Goal: Task Accomplishment & Management: Manage account settings

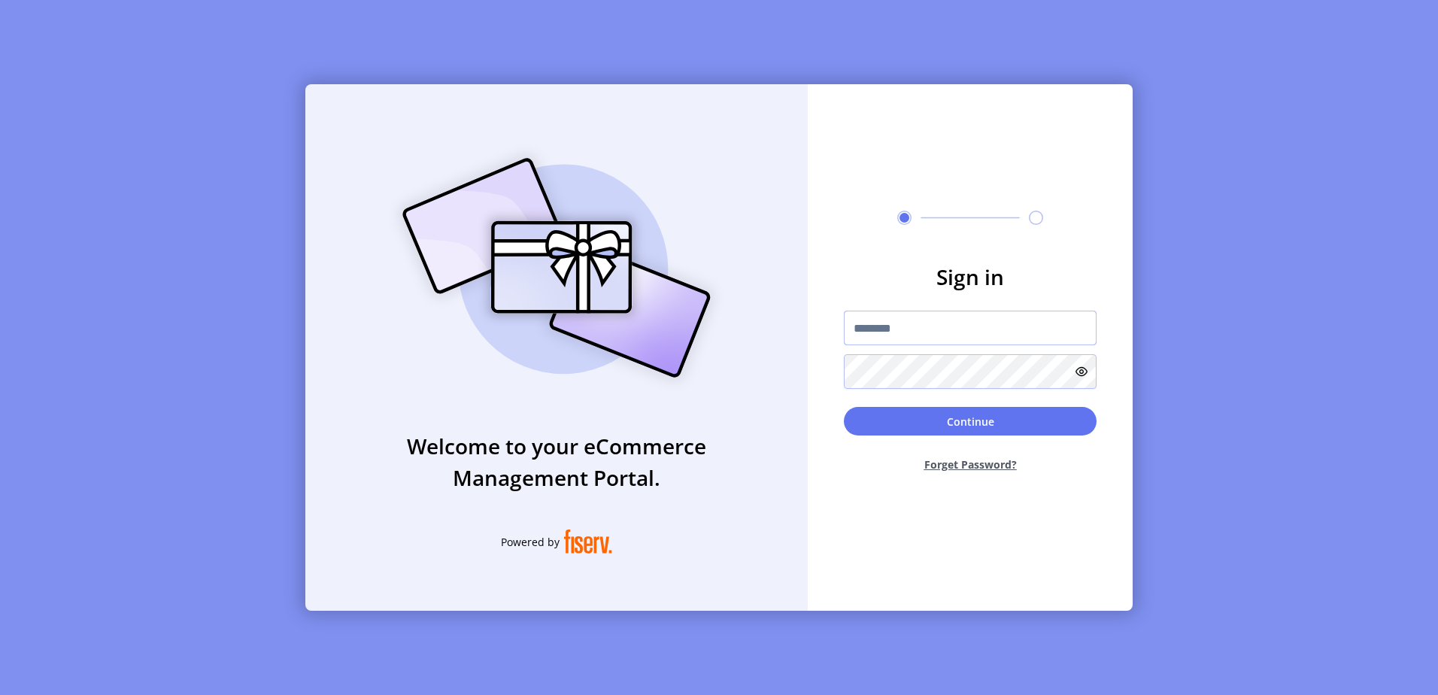
click at [930, 337] on input "text" at bounding box center [970, 328] width 253 height 35
type input "*********"
click at [844, 407] on button "Continue" at bounding box center [970, 421] width 253 height 29
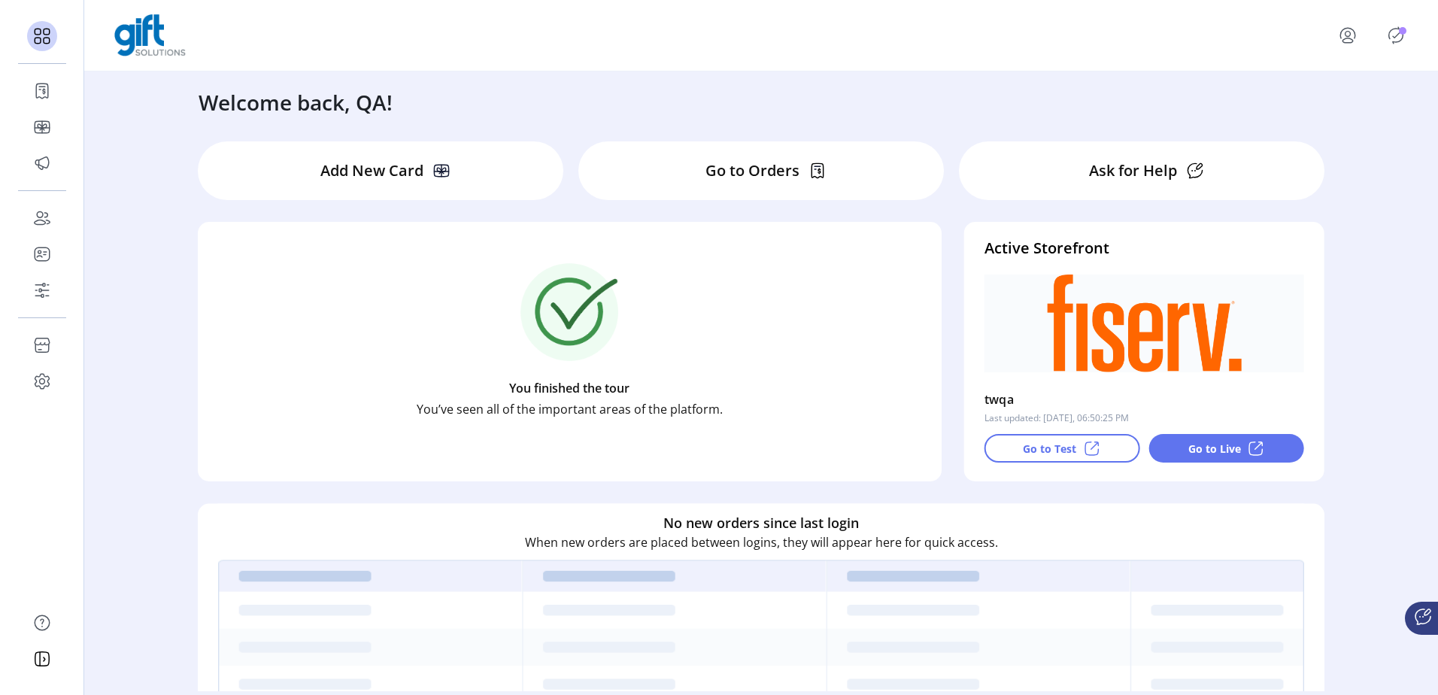
click at [1401, 32] on p-badge "Publisher Panel" at bounding box center [1403, 31] width 8 height 8
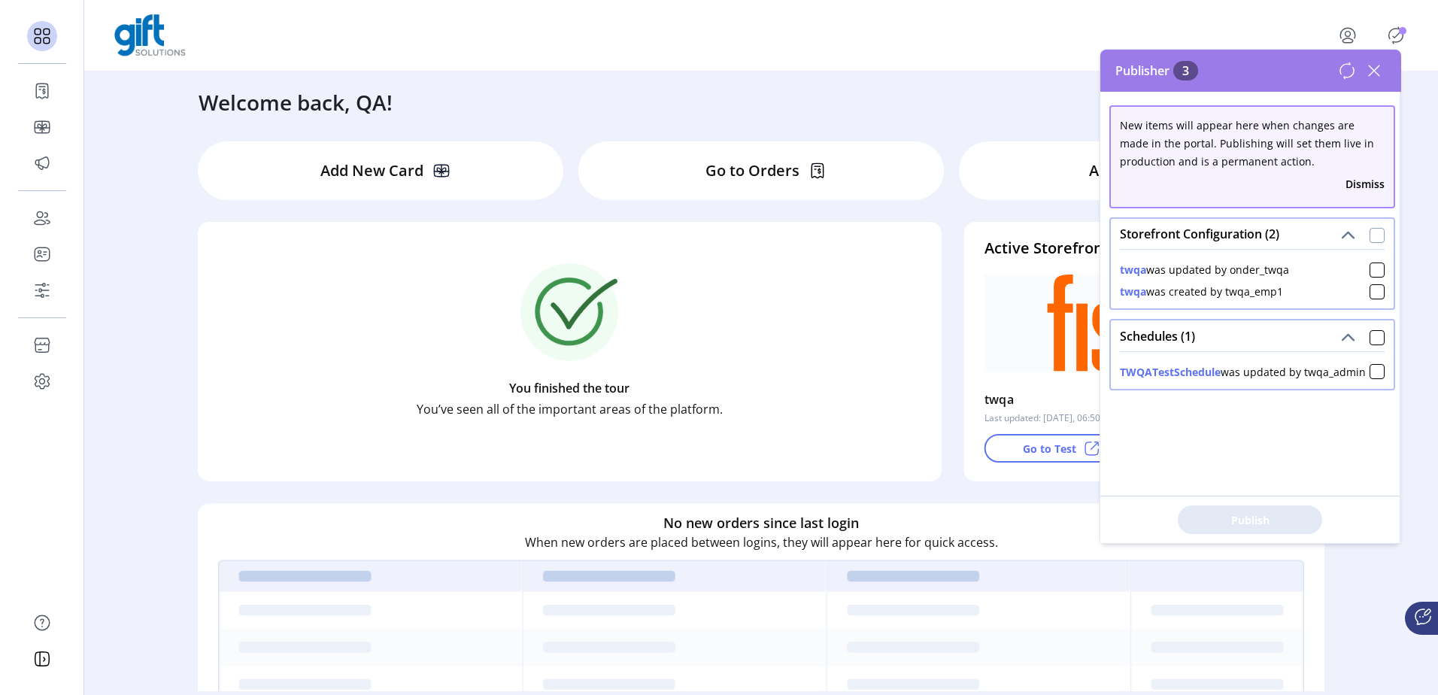
click at [1377, 233] on div at bounding box center [1377, 235] width 15 height 15
click at [1371, 336] on div at bounding box center [1377, 337] width 15 height 15
click at [1273, 514] on span "Publish 3 Items" at bounding box center [1250, 520] width 105 height 16
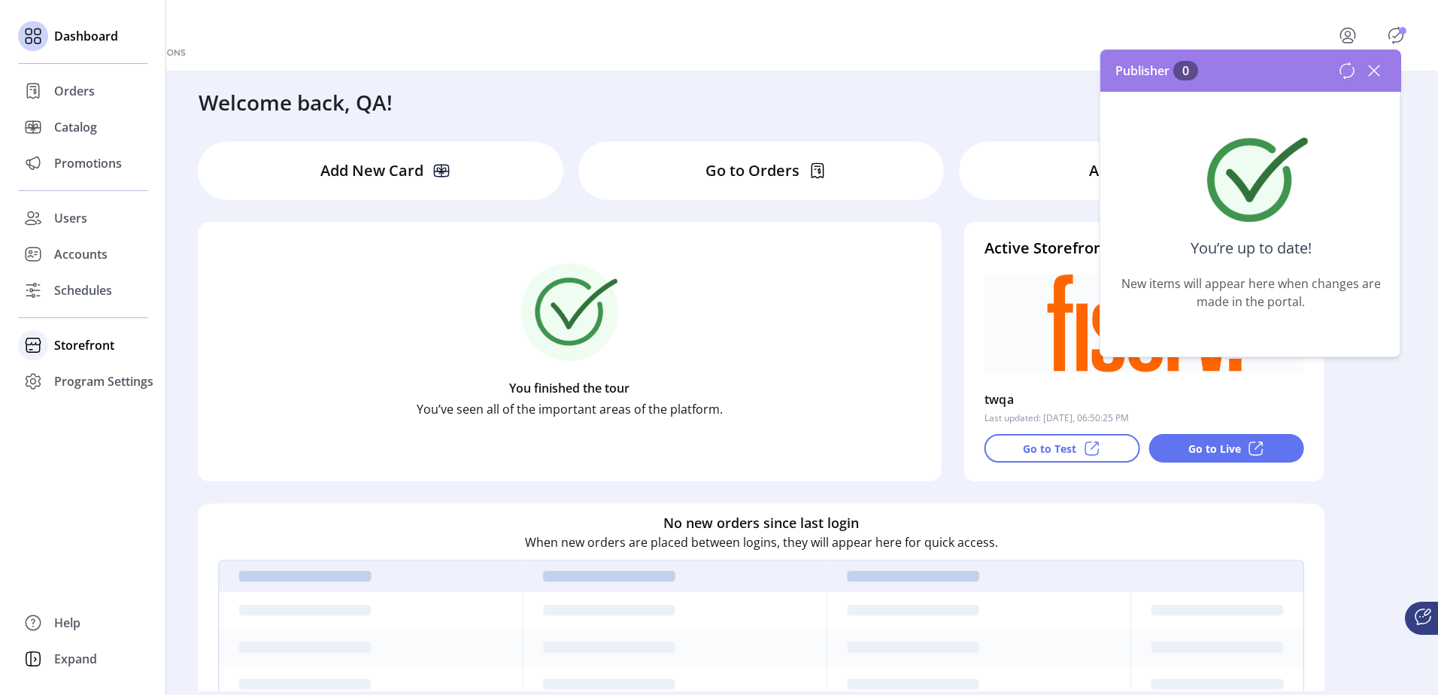
click at [101, 339] on span "Storefront" at bounding box center [84, 345] width 60 height 18
click at [123, 381] on span "Configuration" at bounding box center [93, 375] width 79 height 18
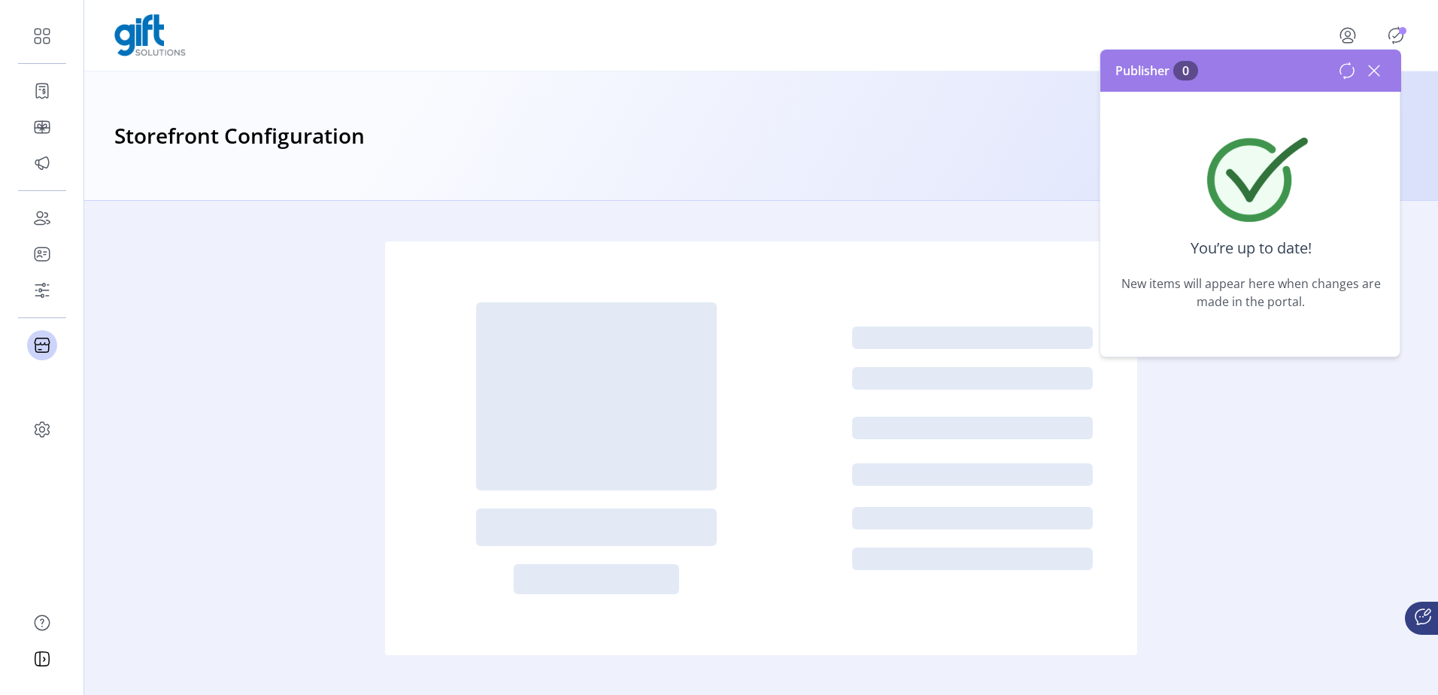
click at [1372, 62] on icon at bounding box center [1374, 71] width 24 height 24
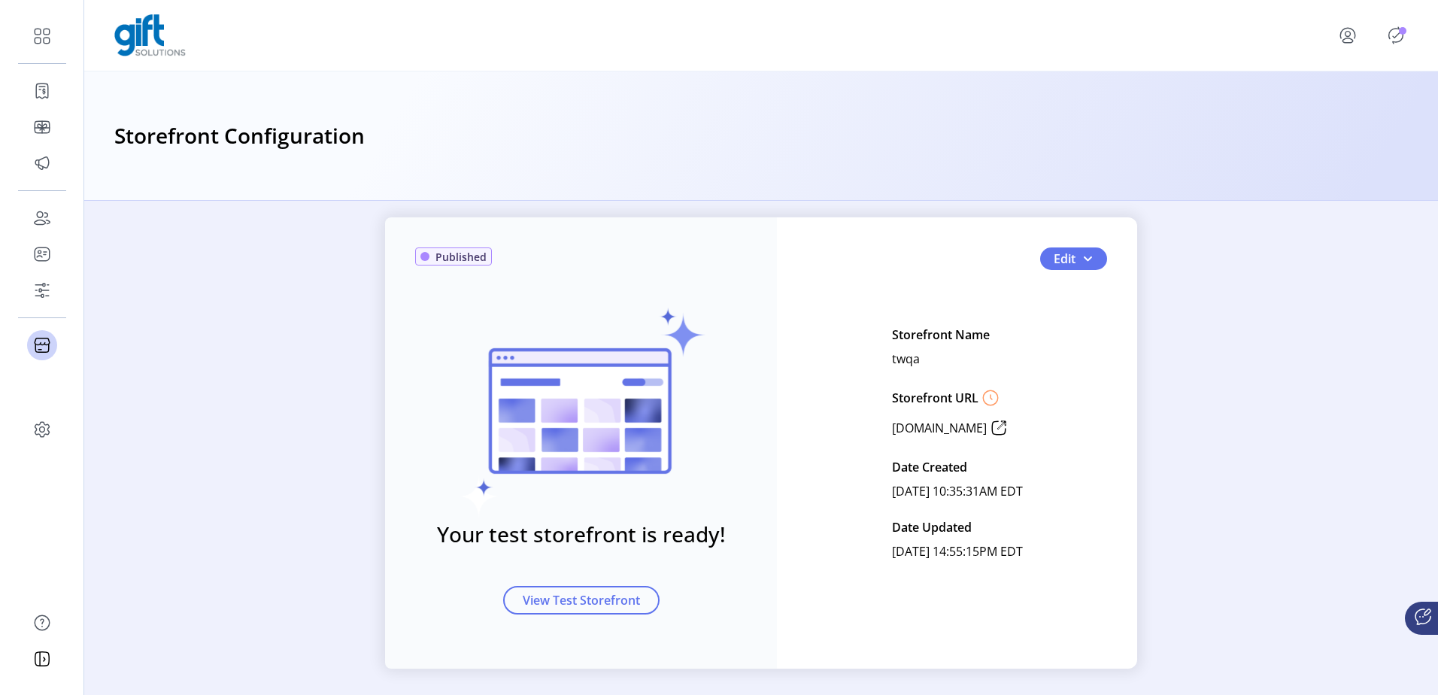
scroll to position [29, 0]
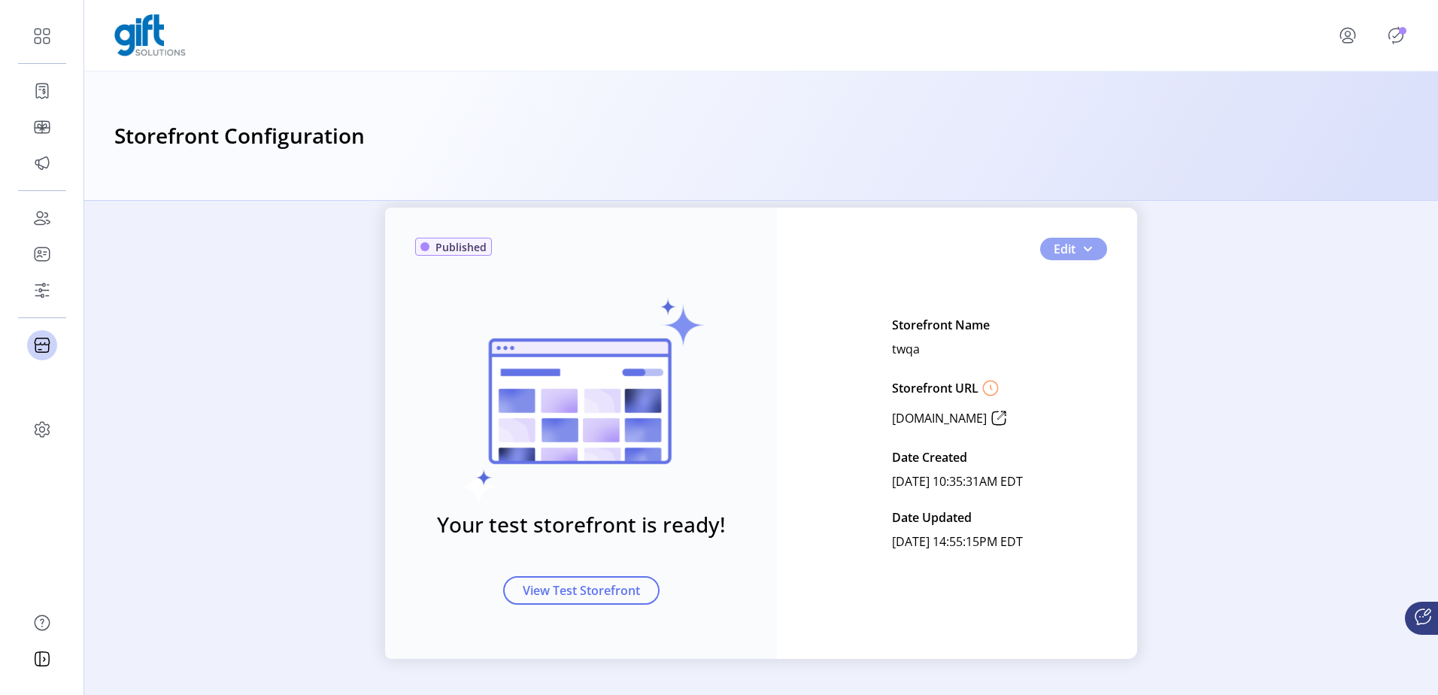
click at [1089, 243] on span "button" at bounding box center [1088, 249] width 12 height 12
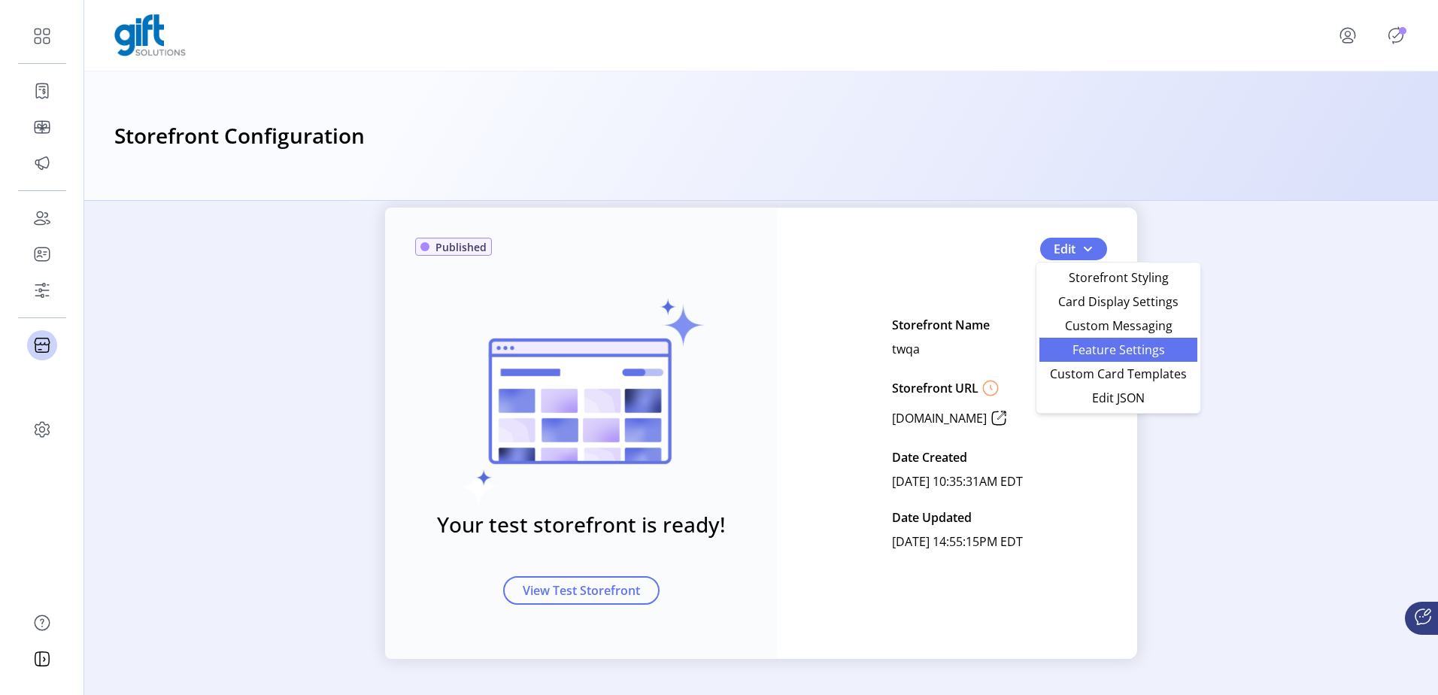
click at [1098, 355] on span "Feature Settings" at bounding box center [1119, 350] width 140 height 12
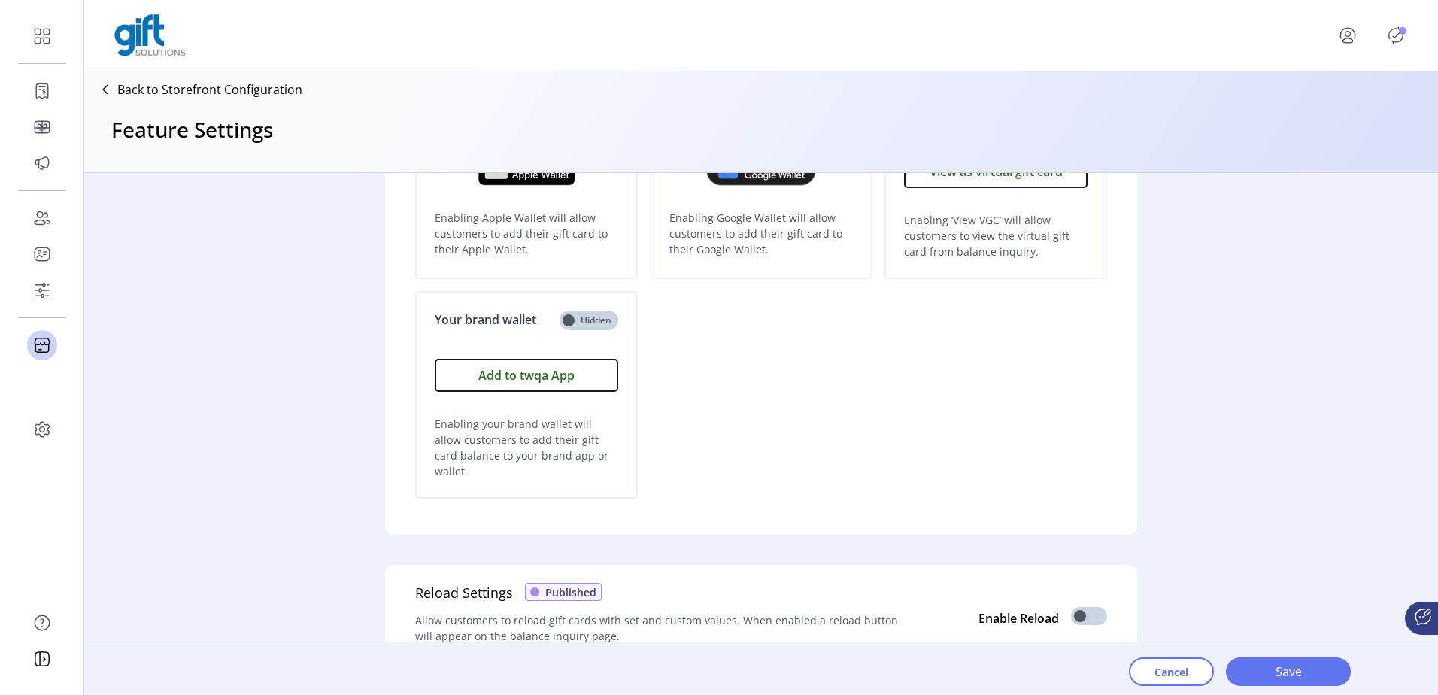
scroll to position [489, 0]
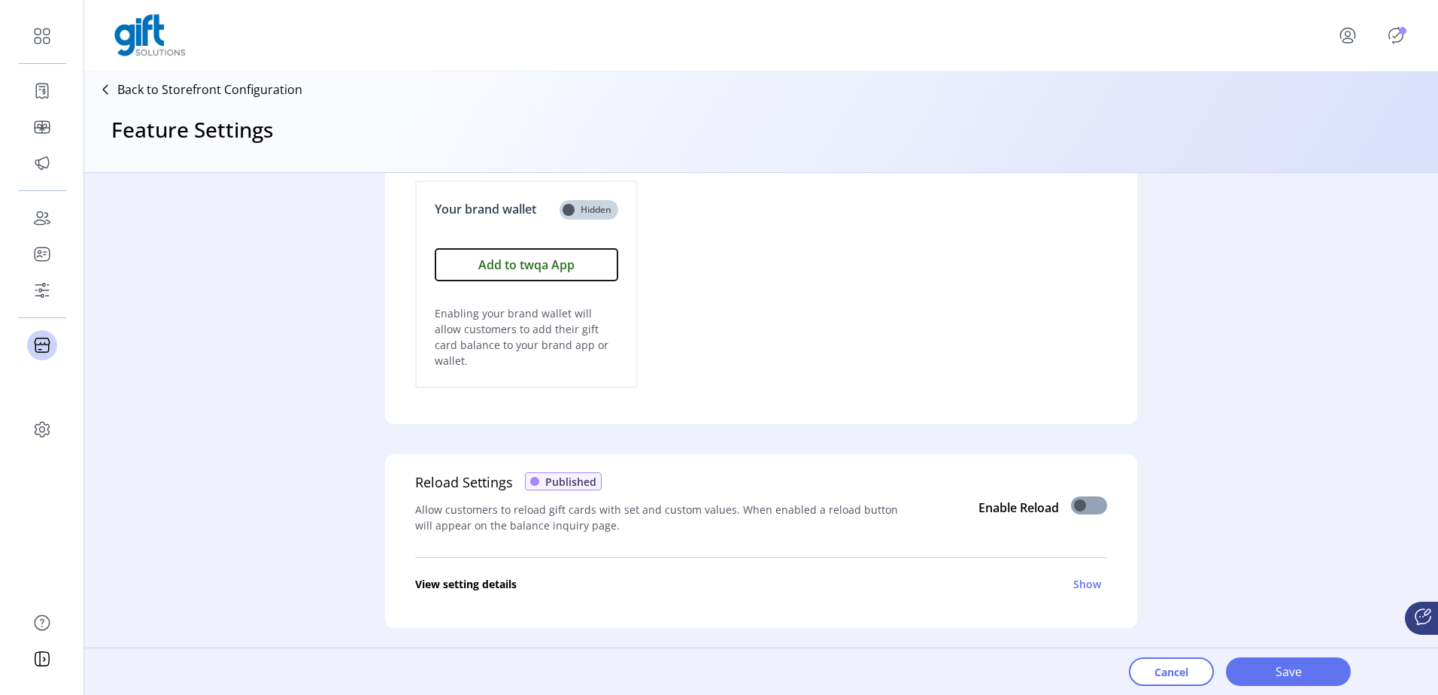
click at [1088, 498] on span at bounding box center [1089, 506] width 36 height 18
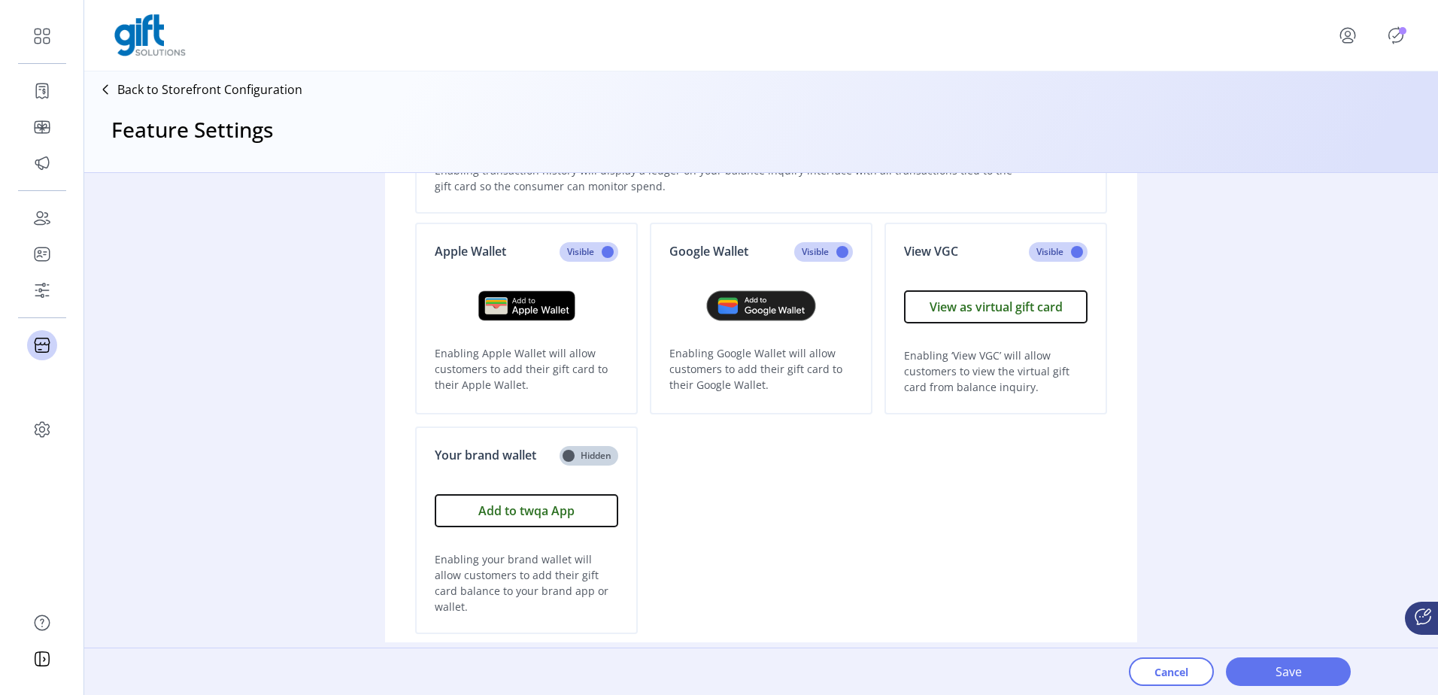
scroll to position [38, 0]
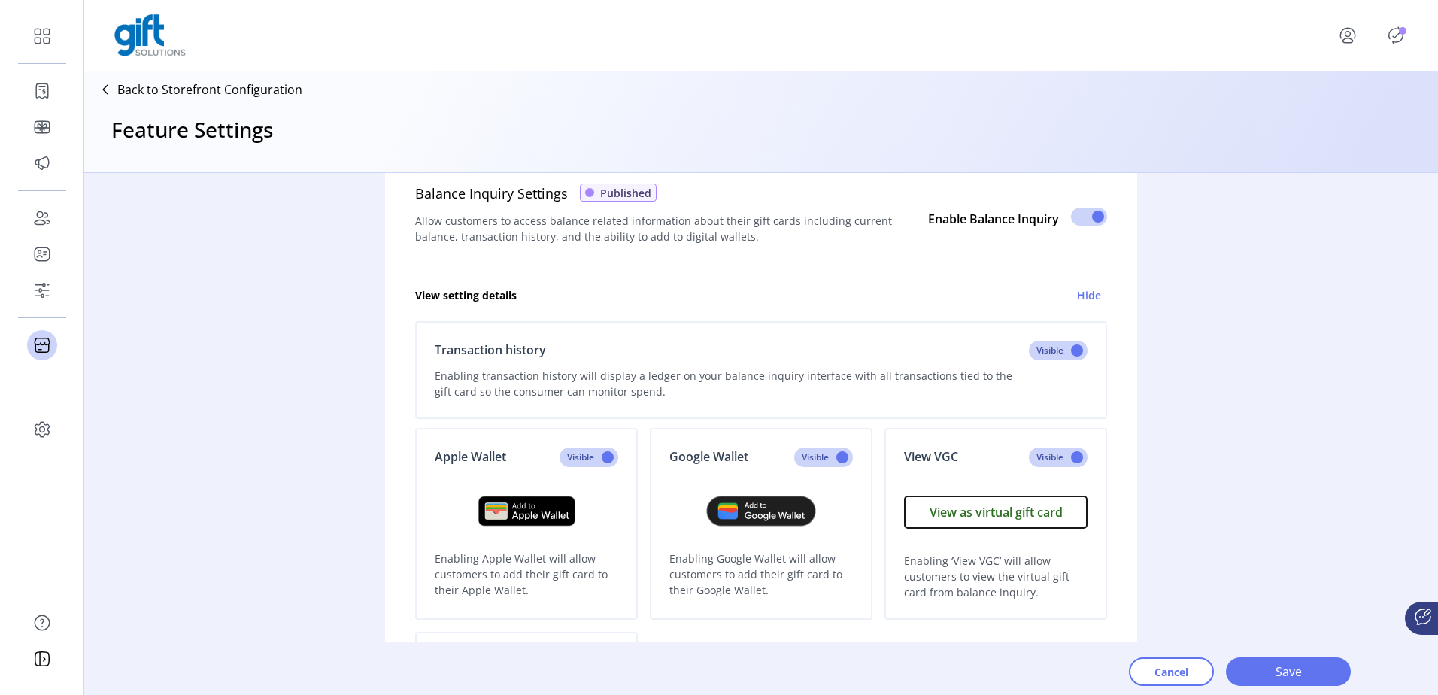
click at [1293, 660] on button "Save" at bounding box center [1288, 671] width 125 height 29
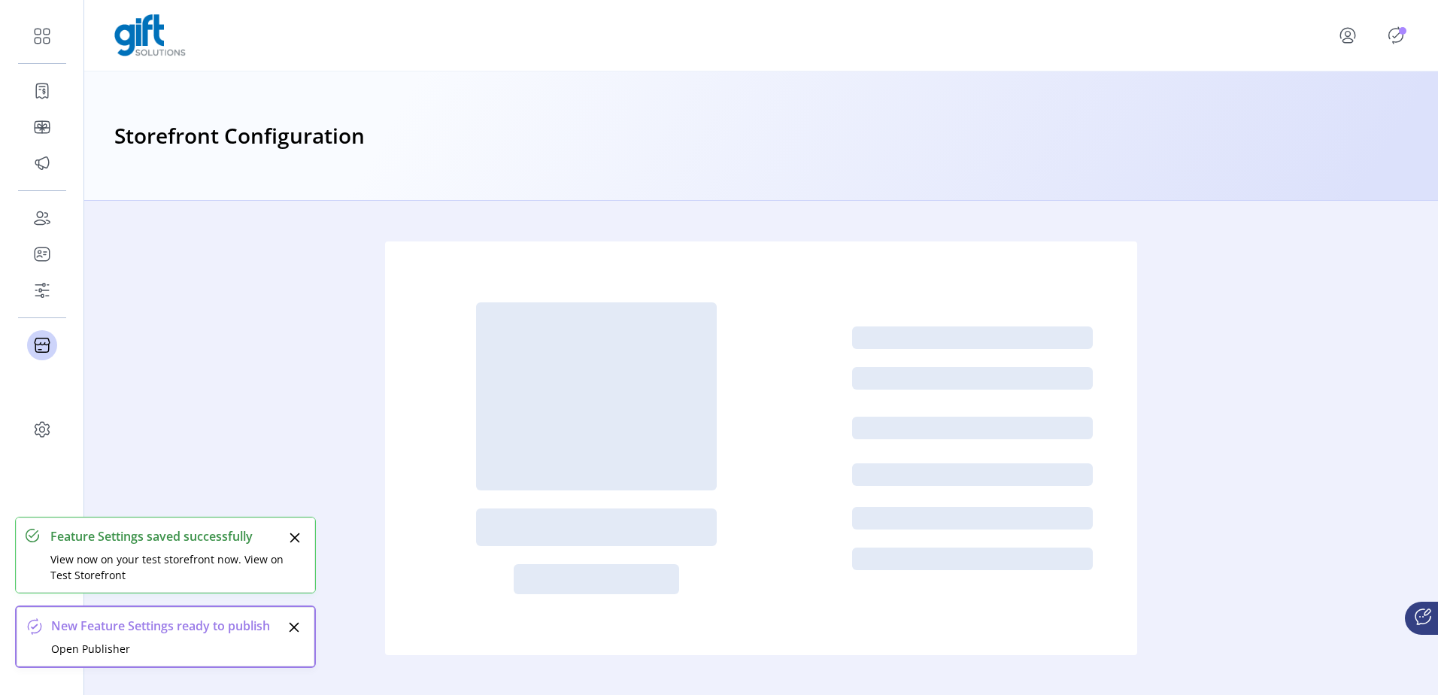
click at [1398, 36] on icon "Publisher Panel" at bounding box center [1396, 35] width 24 height 24
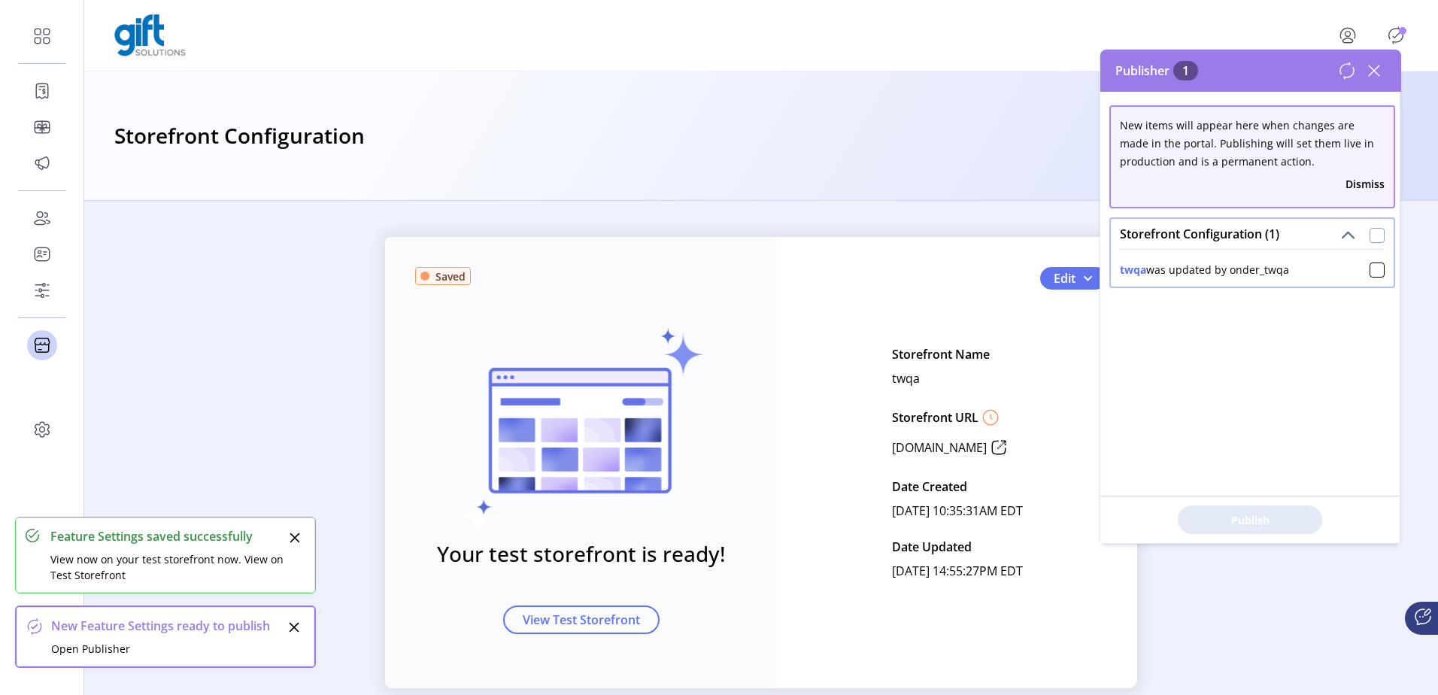
click at [1371, 230] on div at bounding box center [1377, 235] width 15 height 15
click at [1267, 518] on span "Publish 1 Items" at bounding box center [1250, 520] width 105 height 16
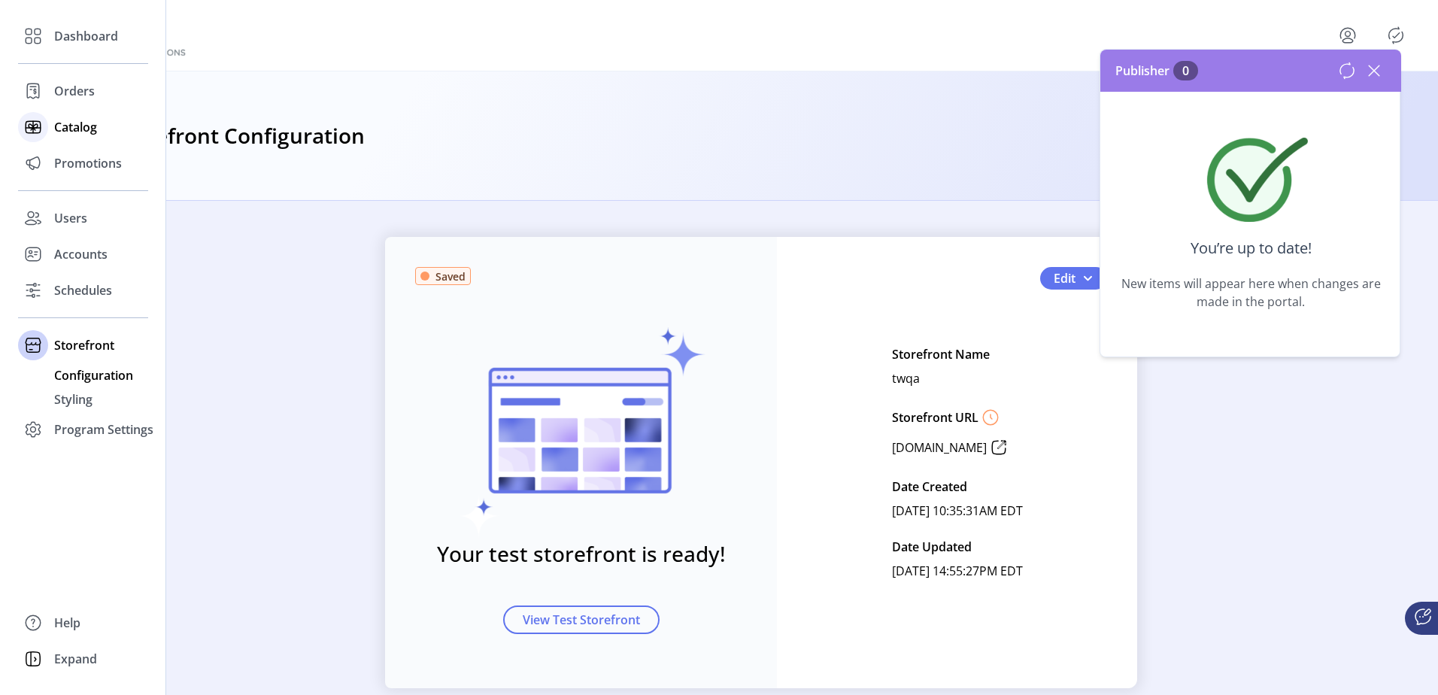
click at [74, 131] on span "Catalog" at bounding box center [75, 127] width 43 height 18
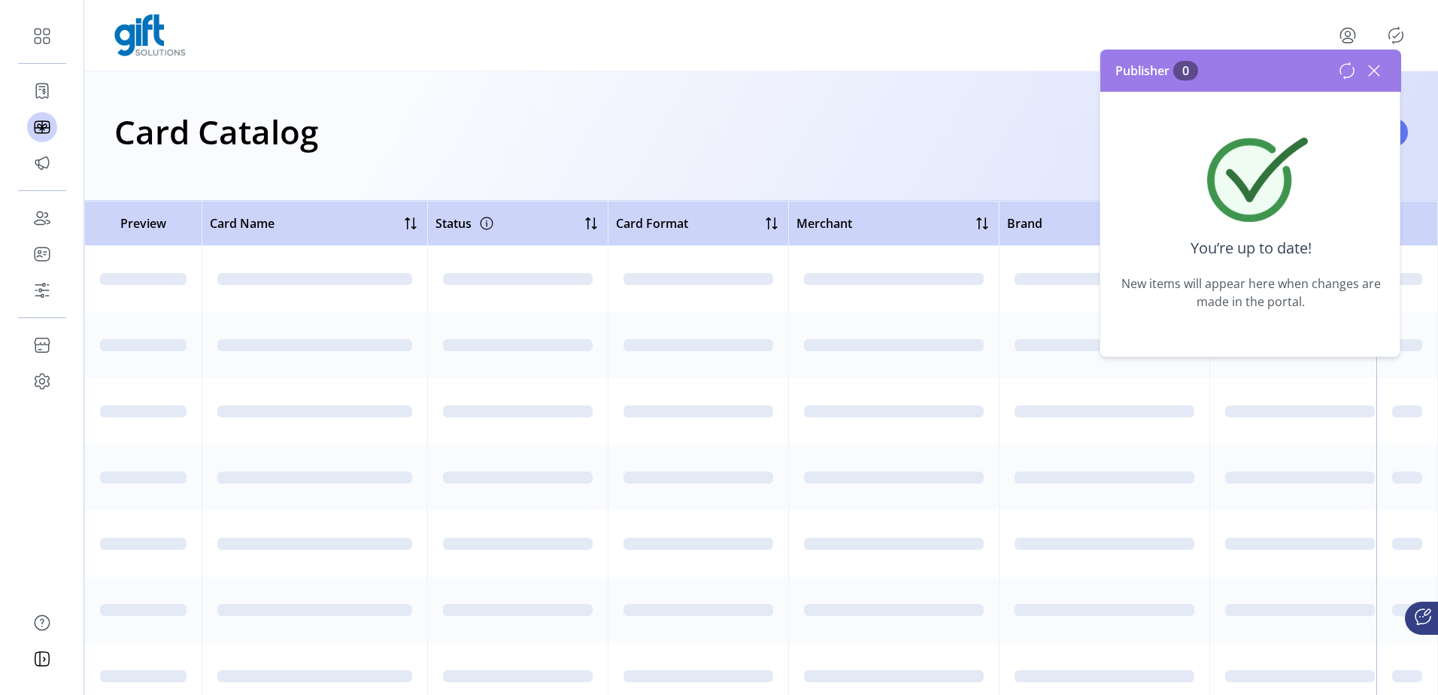
drag, startPoint x: 1378, startPoint y: 73, endPoint x: 1344, endPoint y: 76, distance: 34.0
click at [1378, 74] on icon at bounding box center [1374, 71] width 24 height 24
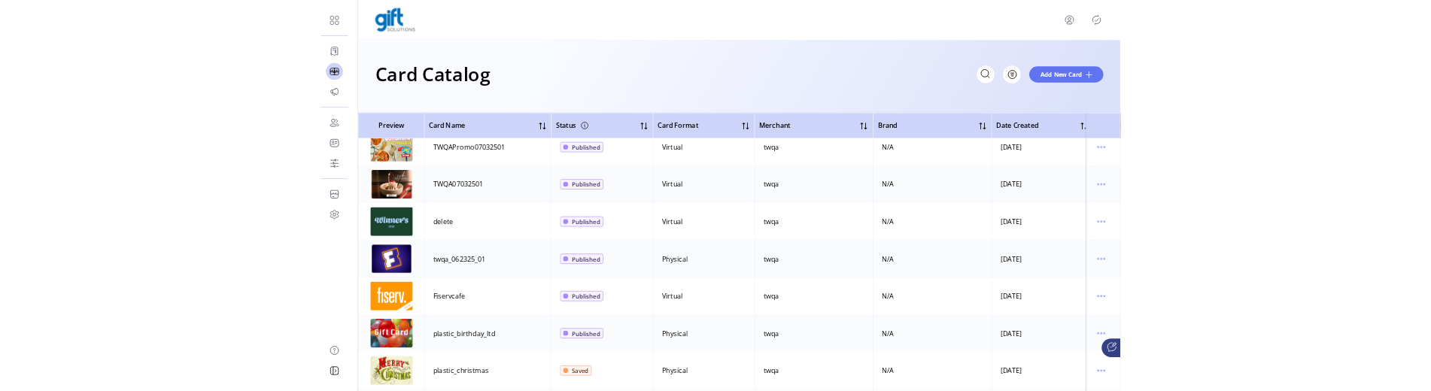
scroll to position [226, 0]
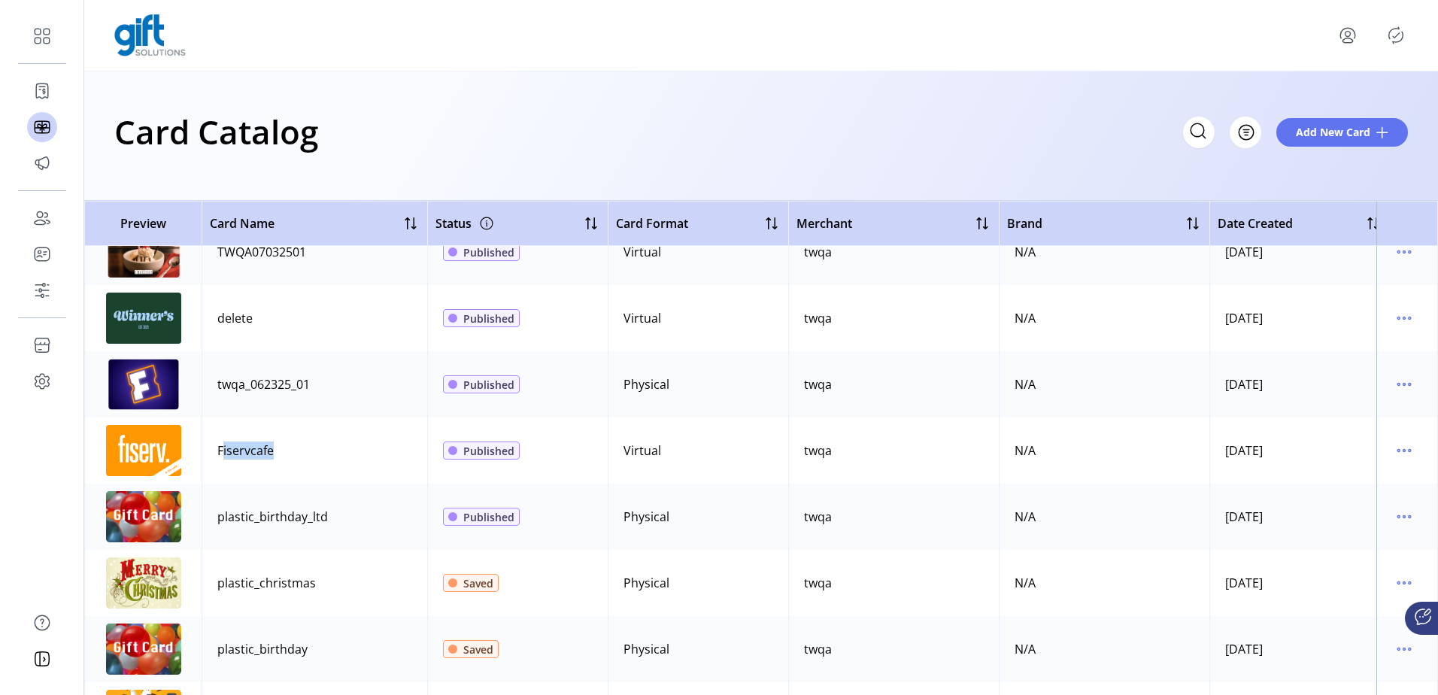
drag, startPoint x: 266, startPoint y: 449, endPoint x: 208, endPoint y: 450, distance: 57.9
click at [208, 450] on td "Fiservcafe" at bounding box center [315, 451] width 226 height 66
drag, startPoint x: 208, startPoint y: 450, endPoint x: 238, endPoint y: 454, distance: 30.4
click at [208, 450] on td "Fiservcafe" at bounding box center [315, 451] width 226 height 66
click at [1401, 443] on icon "menu" at bounding box center [1404, 451] width 24 height 24
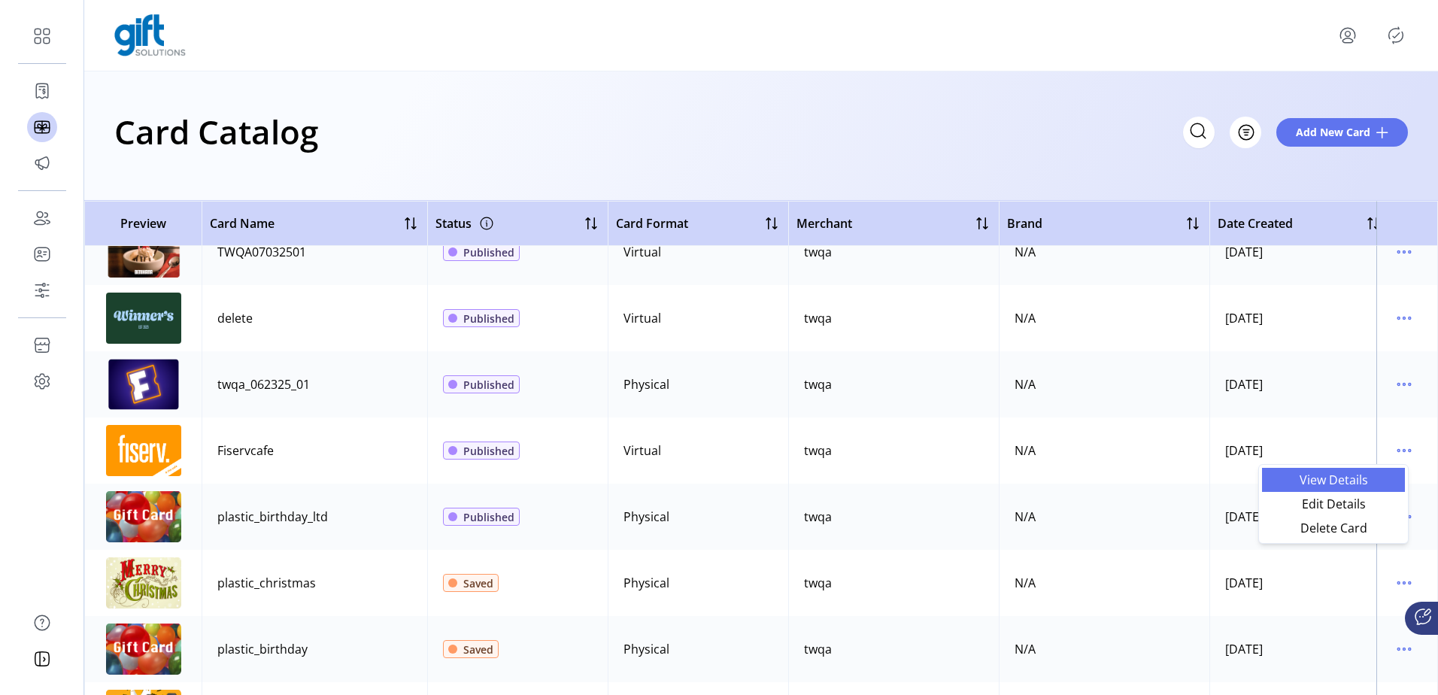
click at [1326, 486] on span "View Details" at bounding box center [1333, 480] width 125 height 12
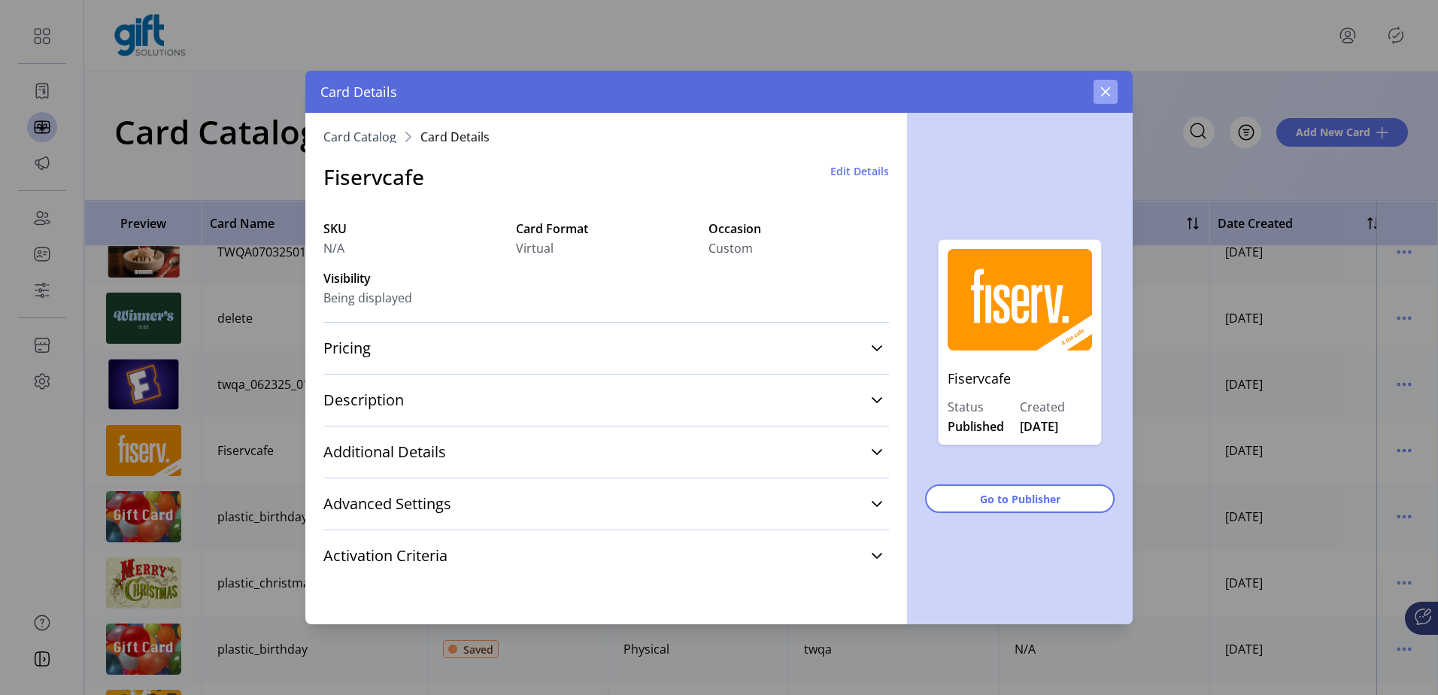
click at [1104, 85] on button "button" at bounding box center [1106, 92] width 24 height 24
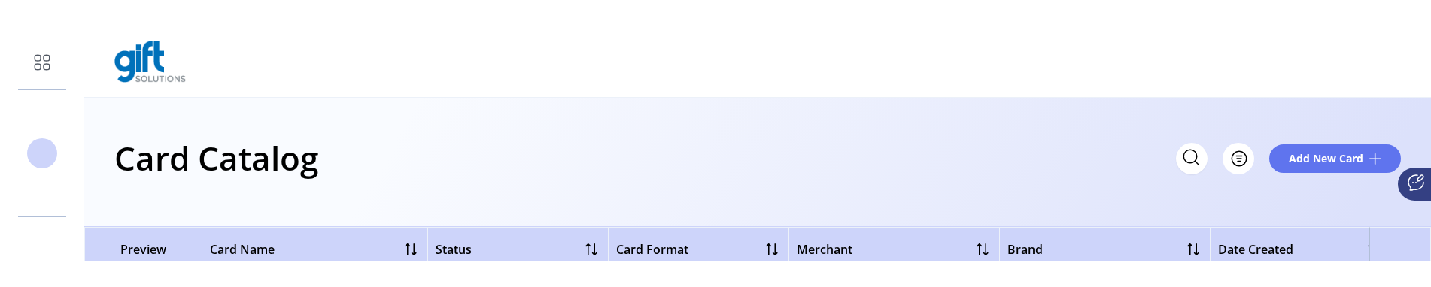
scroll to position [21, 0]
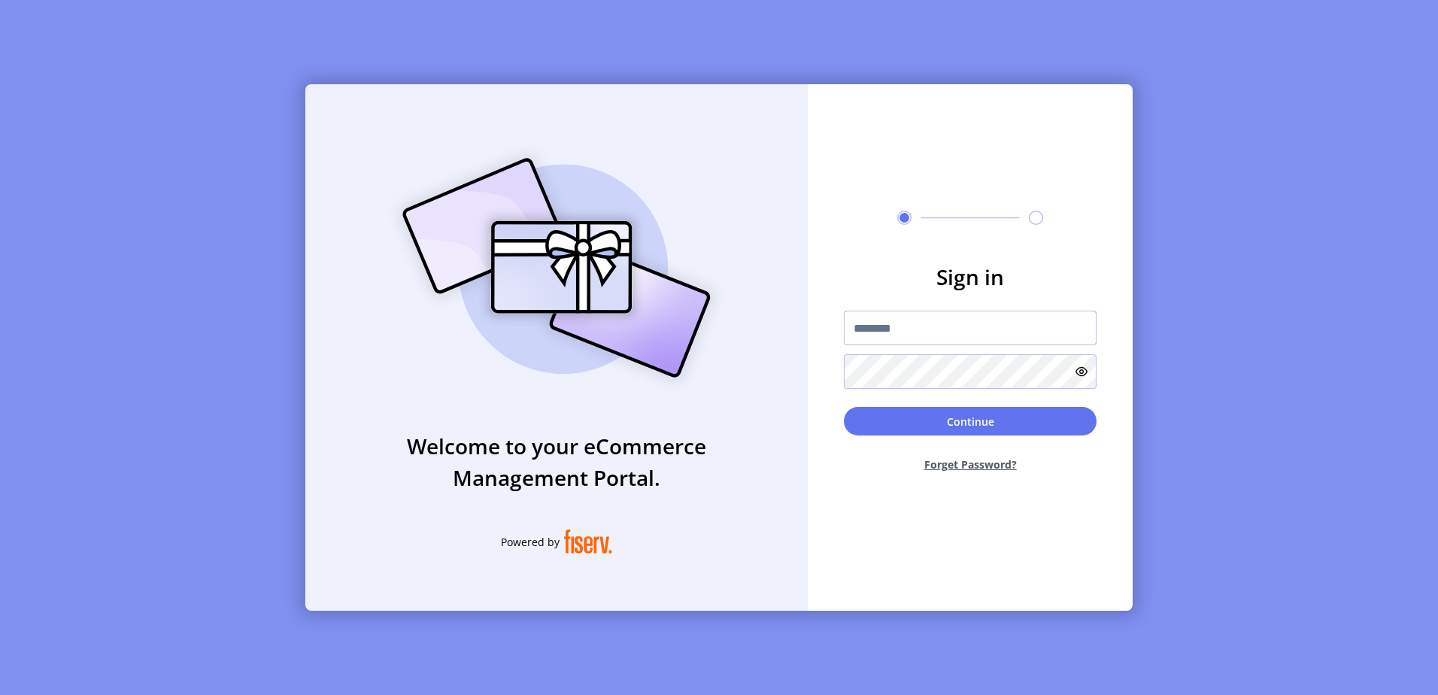
click at [902, 336] on input "text" at bounding box center [970, 328] width 253 height 35
type input "*"
click at [940, 331] on input "*********" at bounding box center [970, 328] width 253 height 35
type input "*********"
click at [844, 407] on button "Continue" at bounding box center [970, 421] width 253 height 29
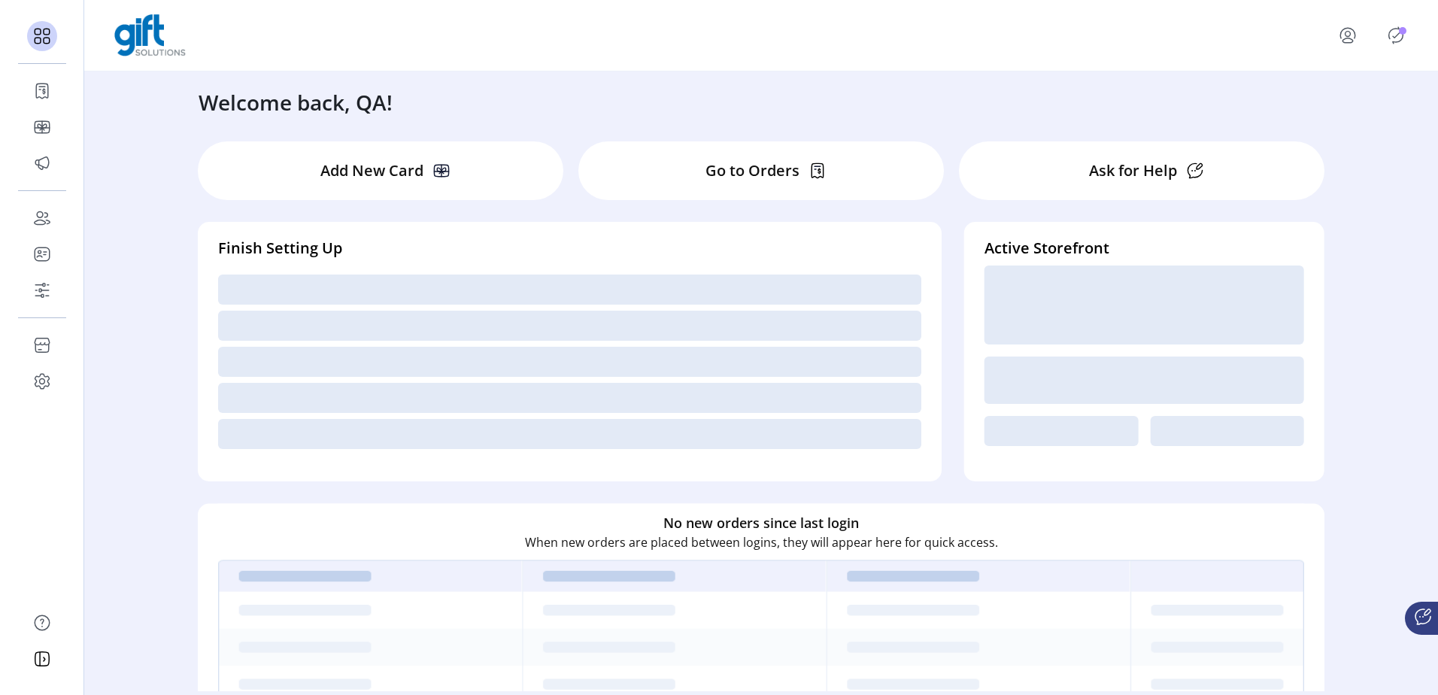
click at [1384, 34] on icon "Publisher Panel" at bounding box center [1396, 35] width 24 height 24
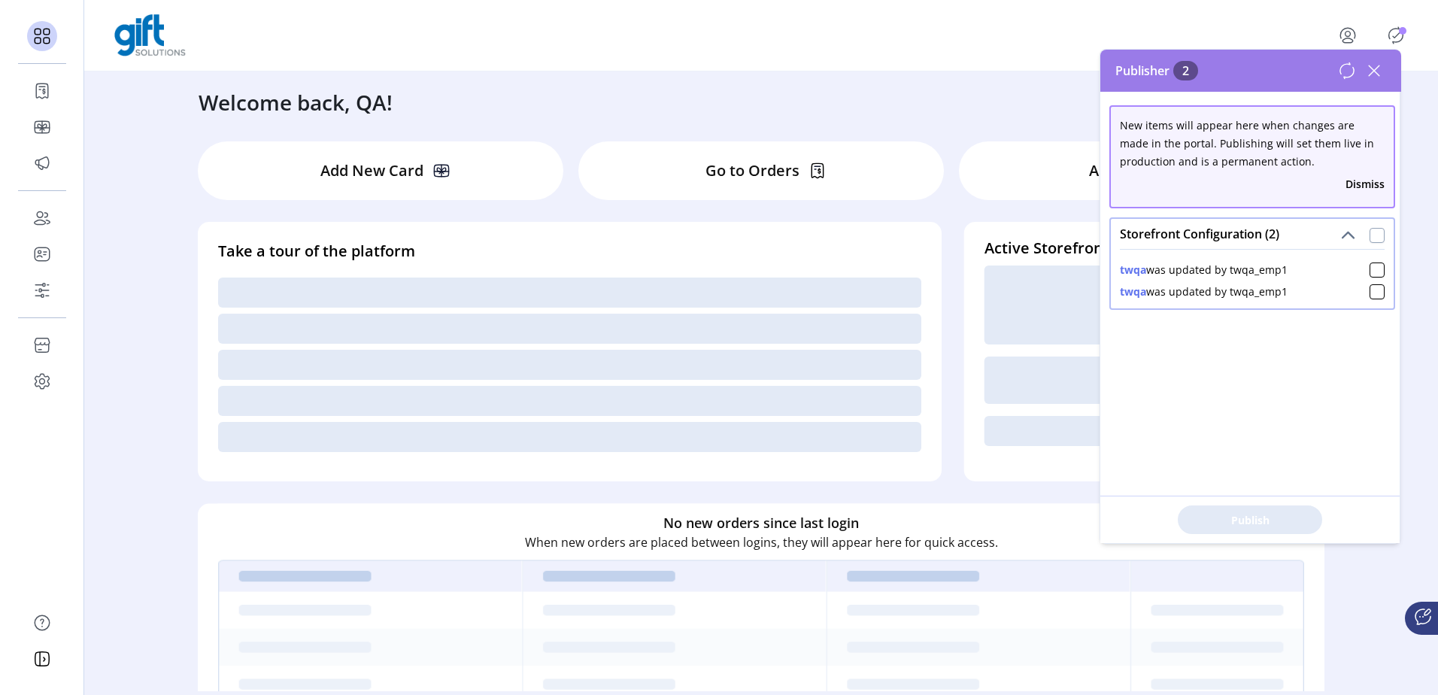
click at [1370, 233] on div at bounding box center [1377, 235] width 15 height 15
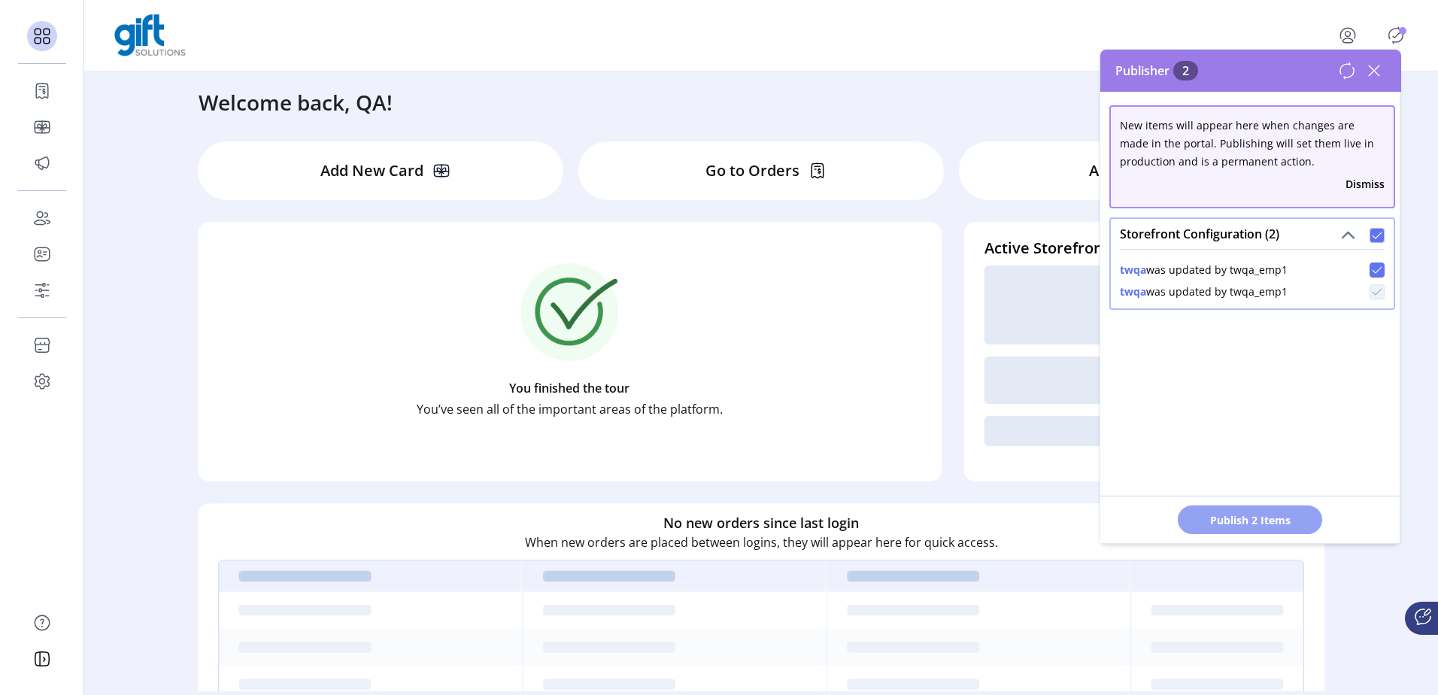
click at [1259, 516] on span "Publish 2 Items" at bounding box center [1250, 520] width 105 height 16
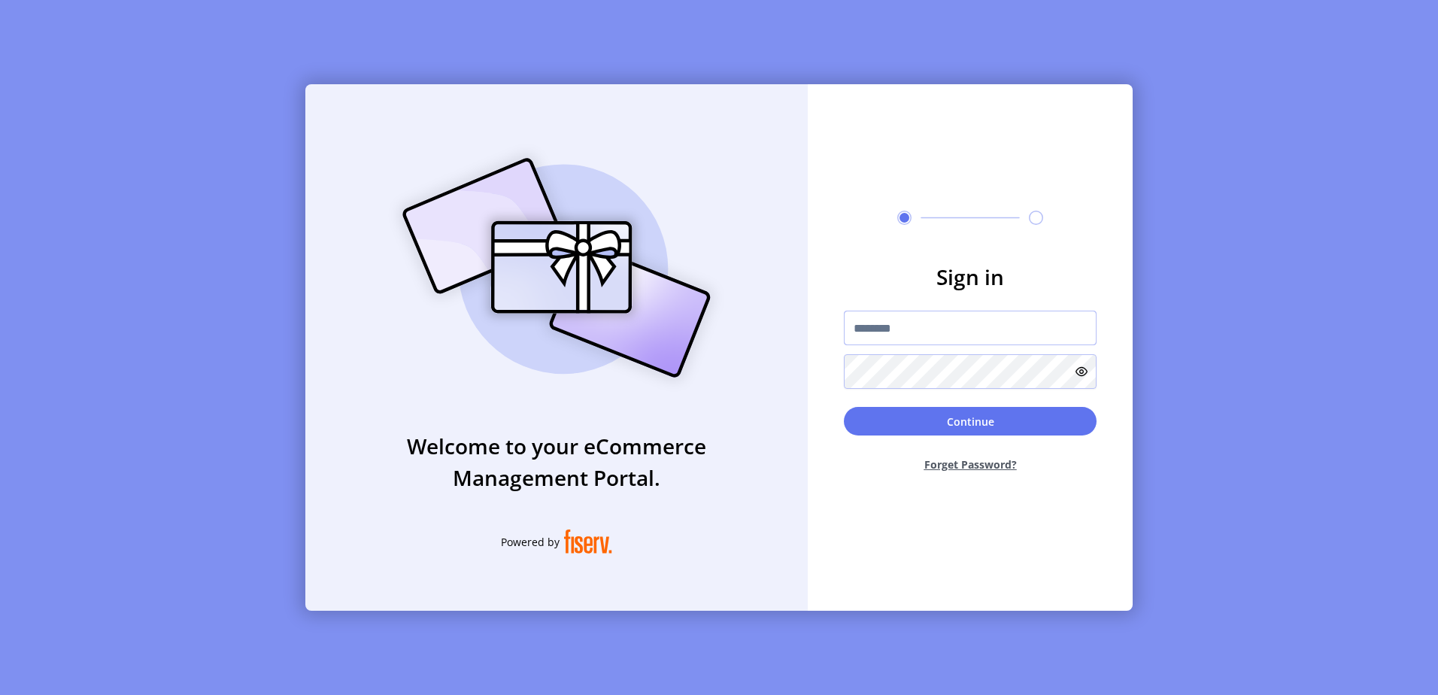
click at [871, 338] on input "text" at bounding box center [970, 328] width 253 height 35
type input "*********"
click at [844, 407] on button "Continue" at bounding box center [970, 421] width 253 height 29
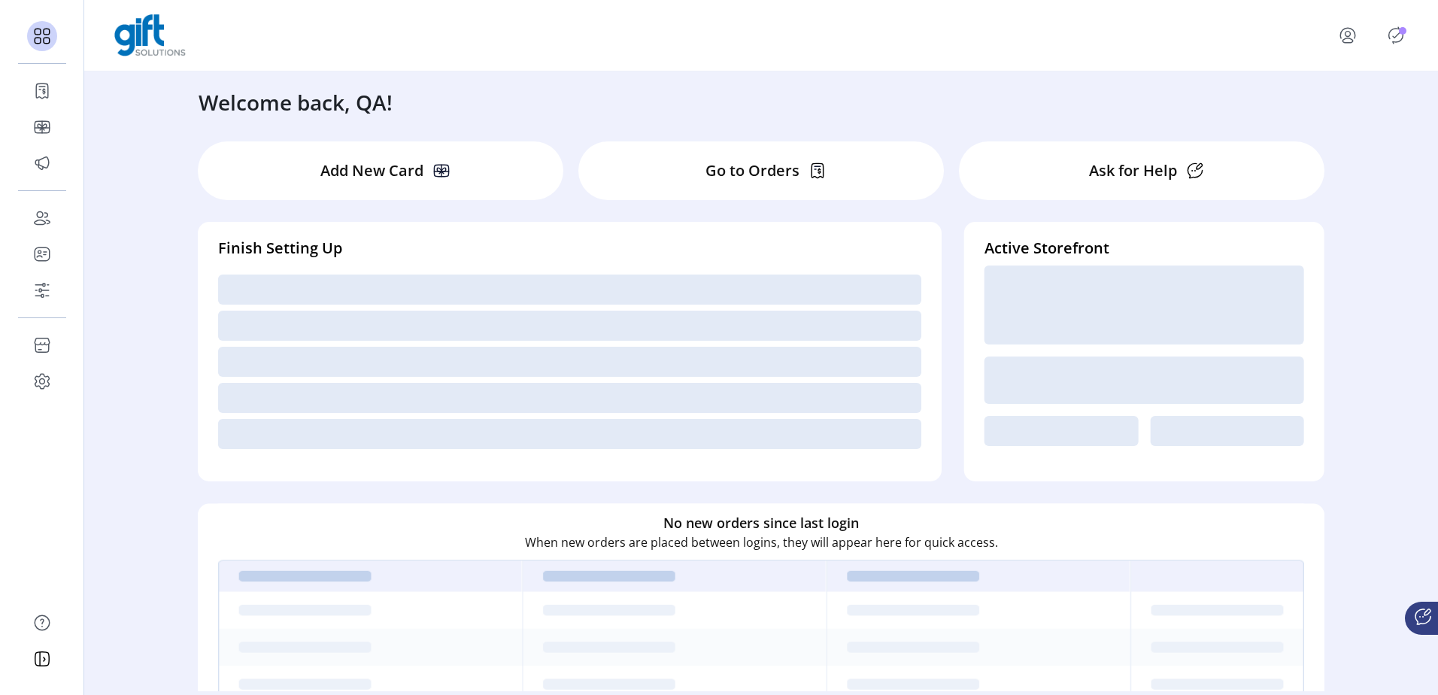
click at [1407, 29] on p-badge "Publisher Panel" at bounding box center [1403, 31] width 8 height 8
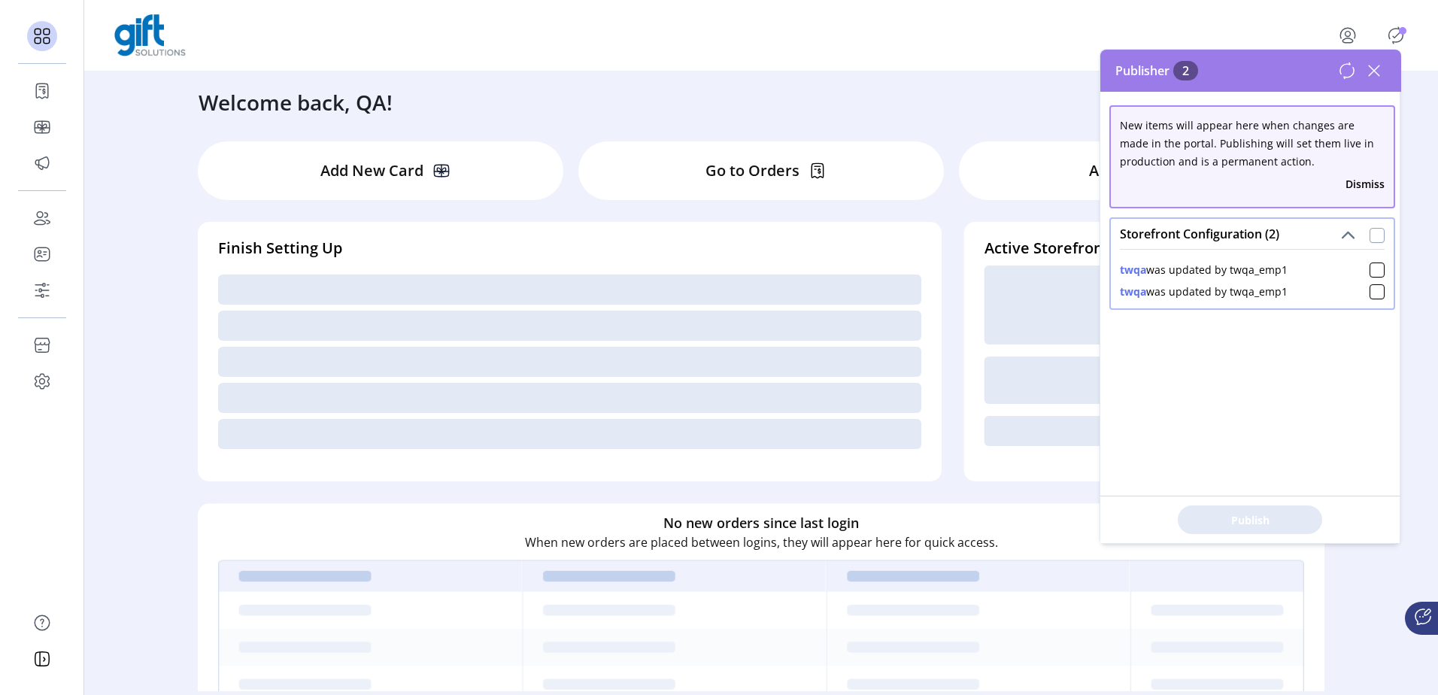
click at [1370, 235] on div at bounding box center [1377, 235] width 15 height 15
click at [1271, 524] on span "Publish 2 Items" at bounding box center [1250, 520] width 105 height 16
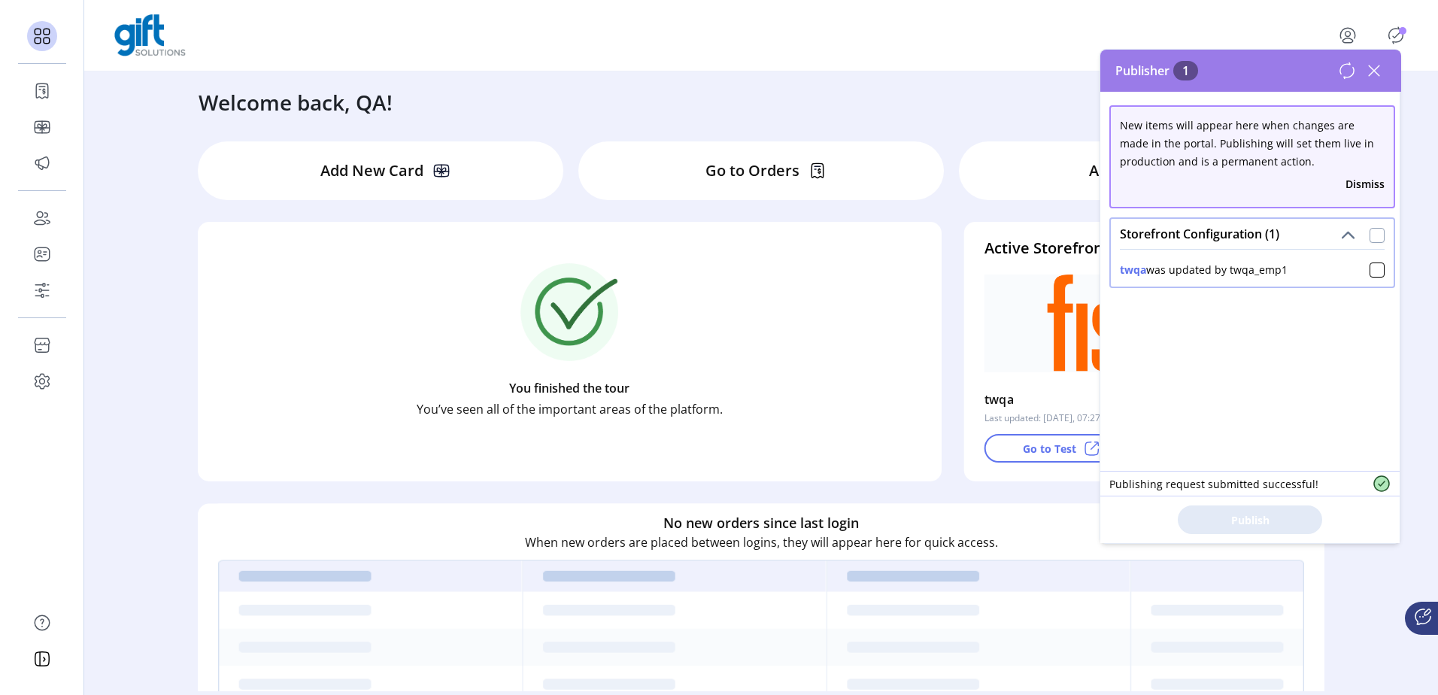
click at [1373, 231] on div at bounding box center [1377, 235] width 15 height 15
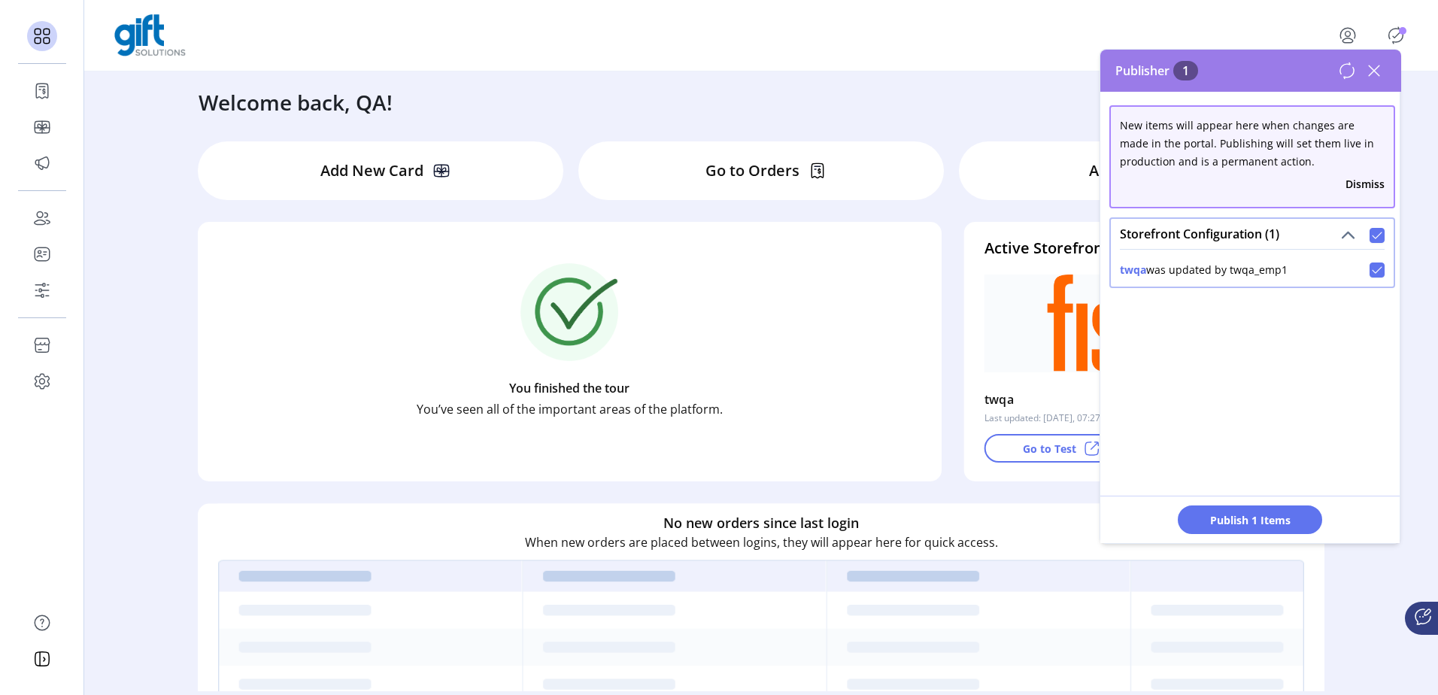
click at [1290, 519] on span "Publish 1 Items" at bounding box center [1250, 520] width 105 height 16
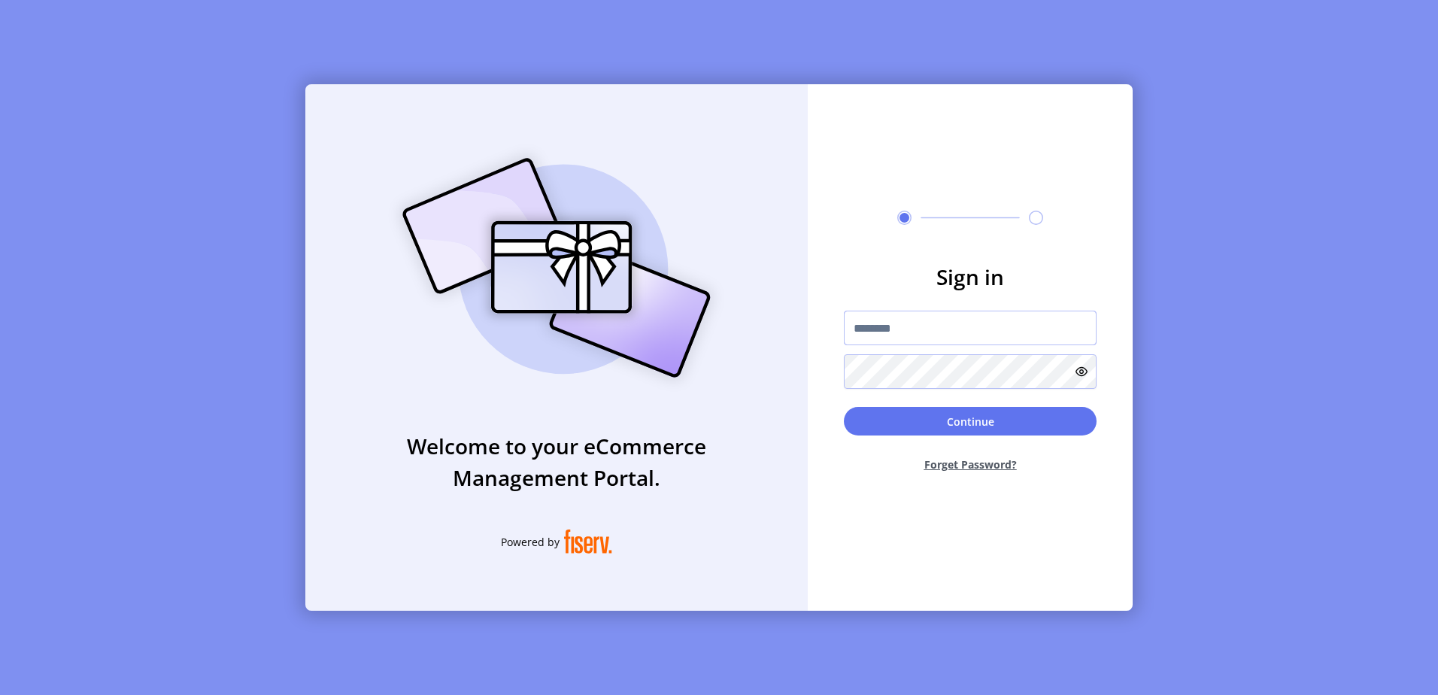
click at [882, 327] on input "text" at bounding box center [970, 328] width 253 height 35
type input "*********"
click at [844, 407] on button "Continue" at bounding box center [970, 421] width 253 height 29
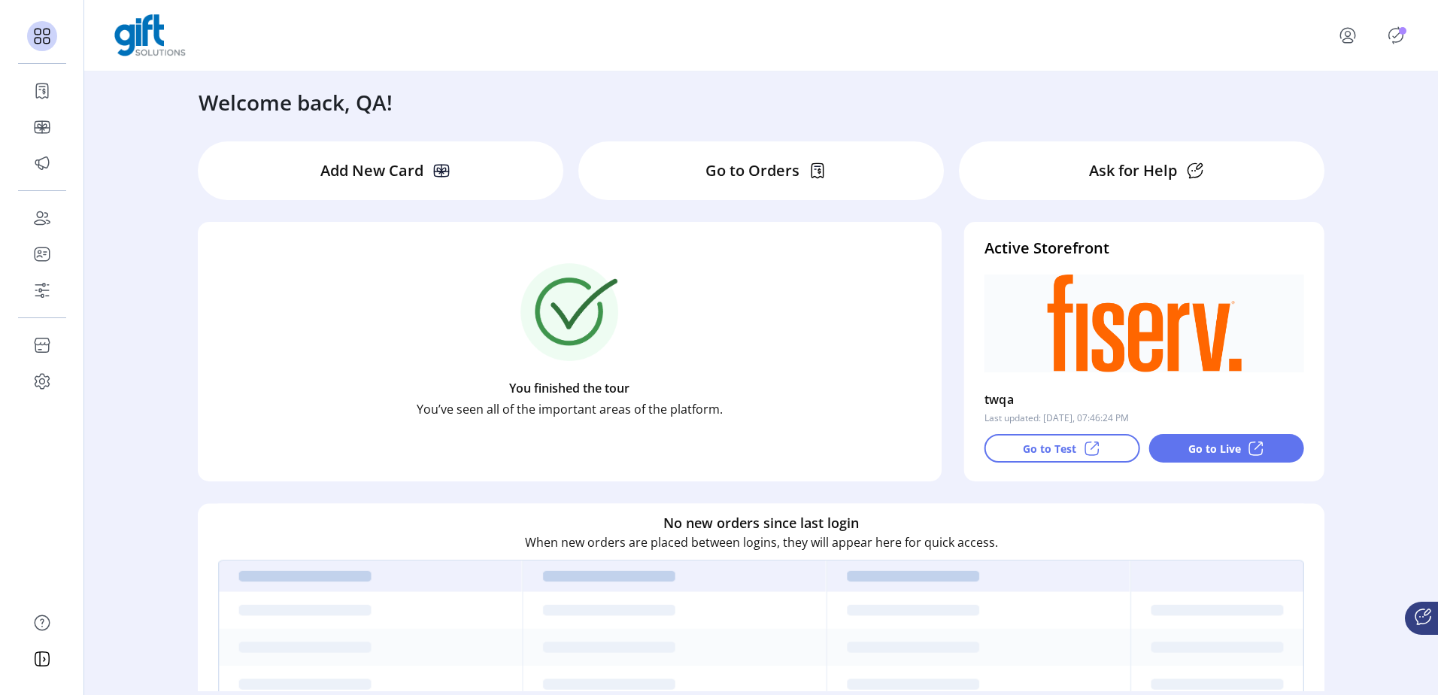
click at [1404, 32] on p-badge "Publisher Panel" at bounding box center [1403, 31] width 8 height 8
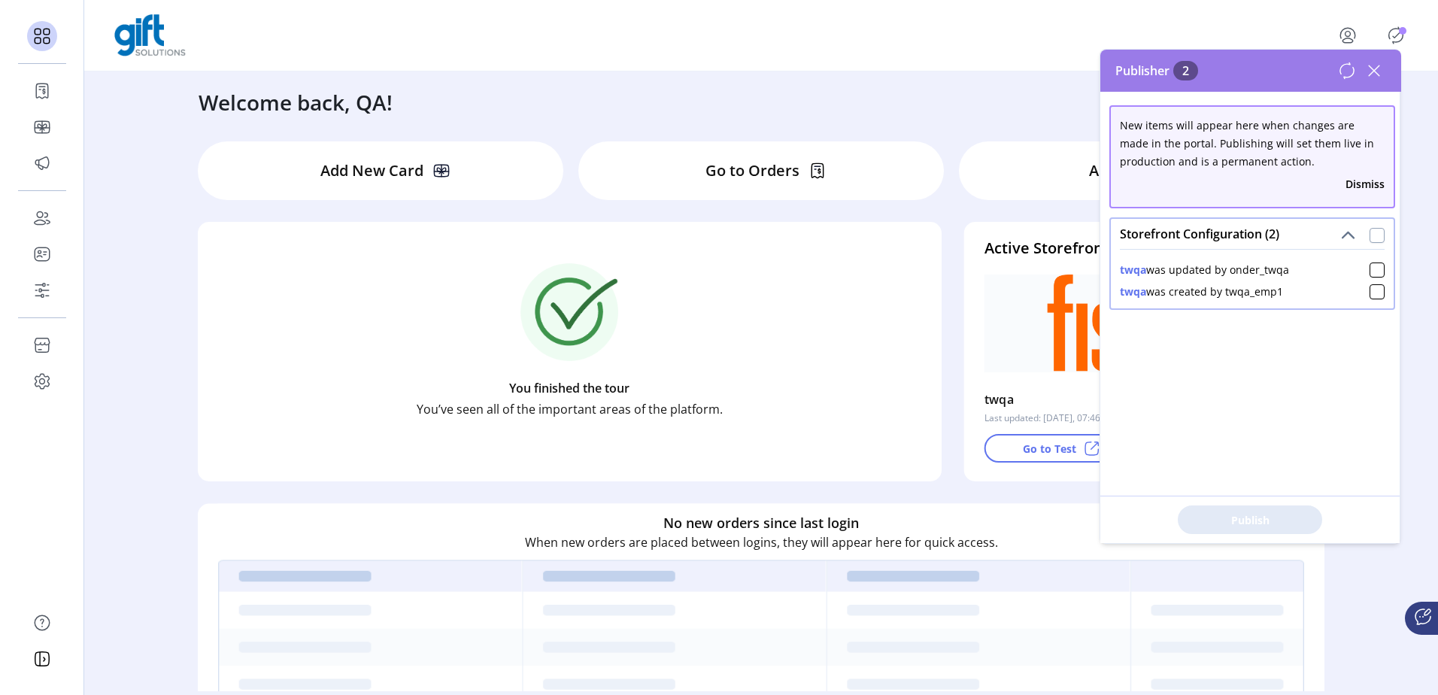
click at [1375, 229] on div at bounding box center [1377, 235] width 15 height 15
click at [1259, 512] on button "Publish 2 Items" at bounding box center [1250, 520] width 144 height 29
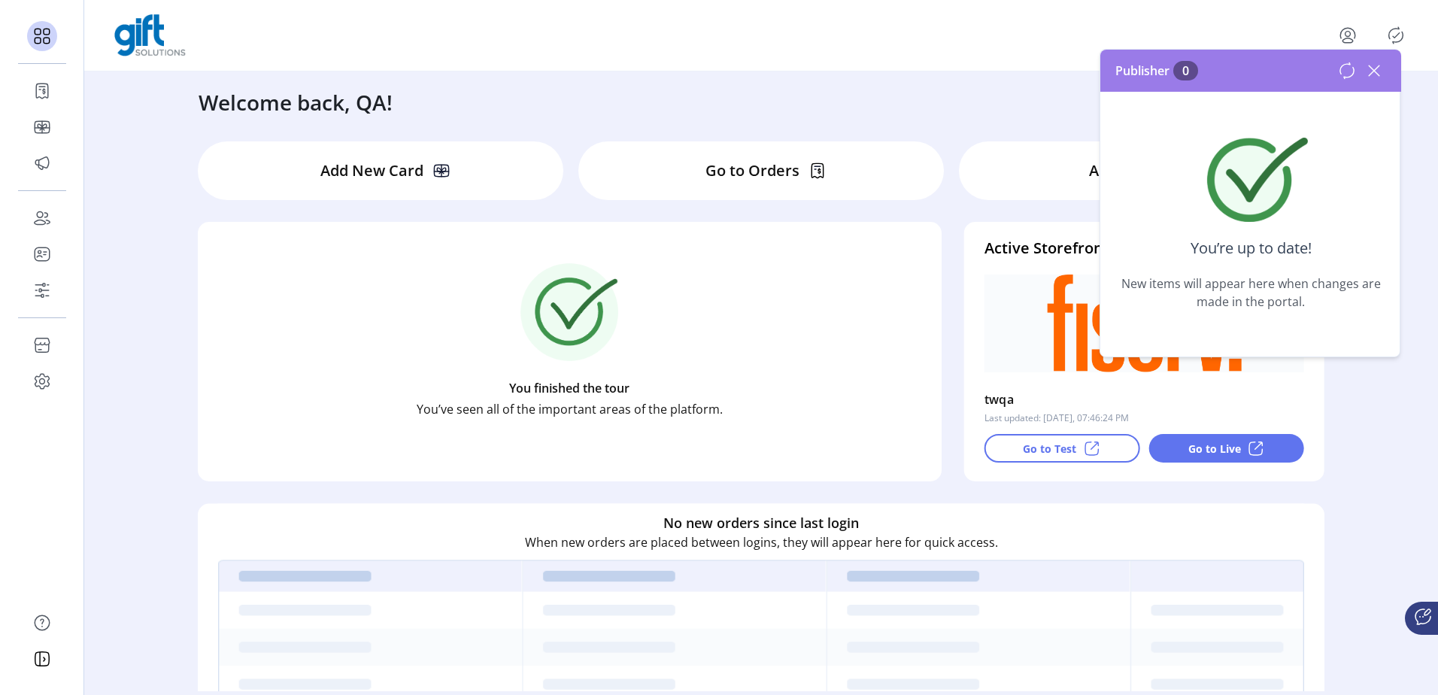
click at [760, 299] on div "You finished the tour You’ve seen all of the important areas of the platform." at bounding box center [569, 341] width 703 height 226
click at [1397, 34] on icon "Publisher Panel" at bounding box center [1396, 35] width 24 height 24
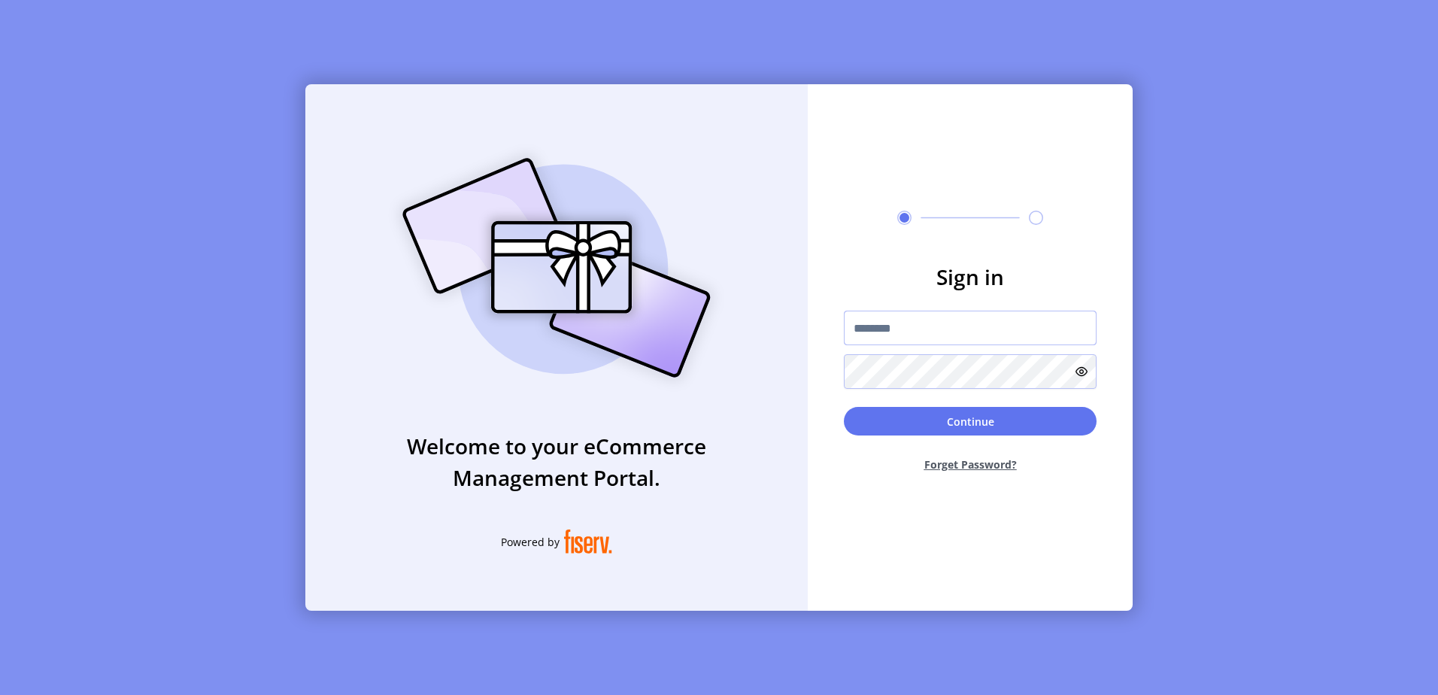
click at [868, 341] on input "text" at bounding box center [970, 328] width 253 height 35
type input "*********"
drag, startPoint x: 923, startPoint y: 326, endPoint x: 958, endPoint y: 330, distance: 34.8
click at [958, 330] on input "*********" at bounding box center [970, 328] width 253 height 35
type input "*********"
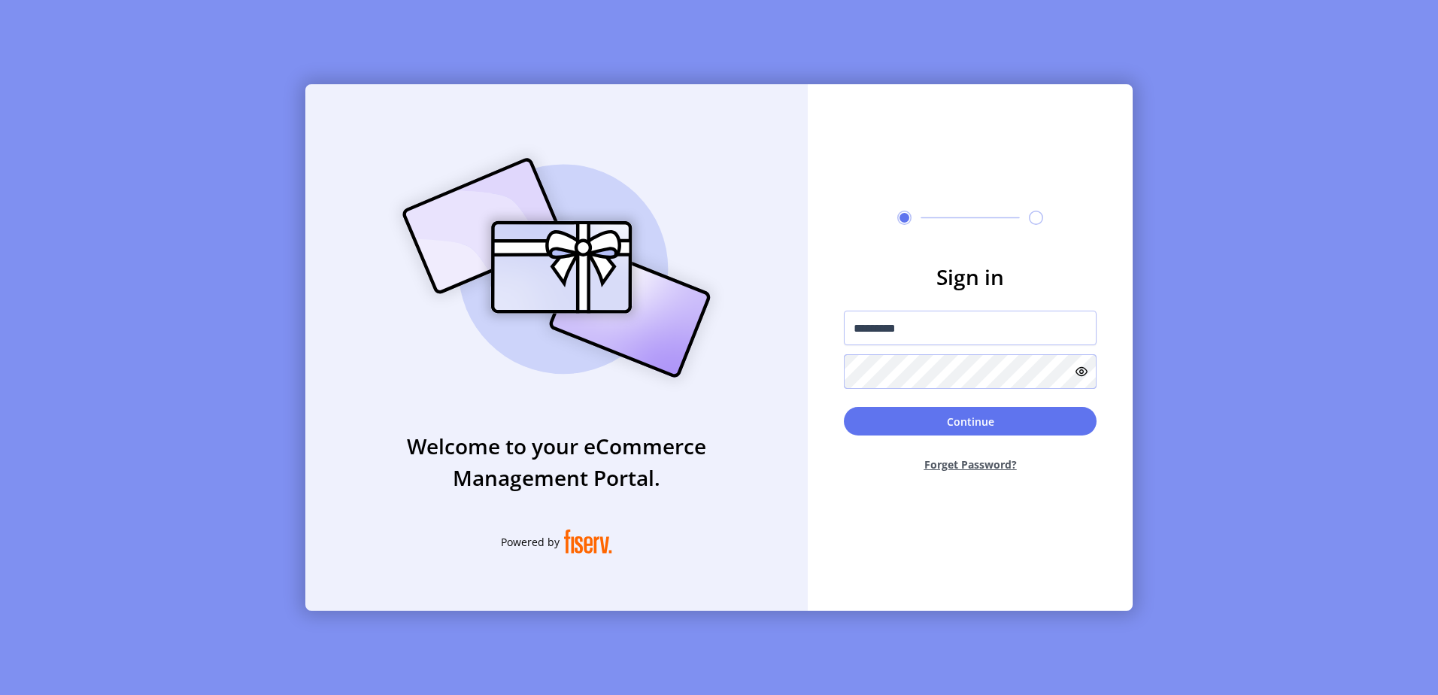
click at [844, 407] on button "Continue" at bounding box center [970, 421] width 253 height 29
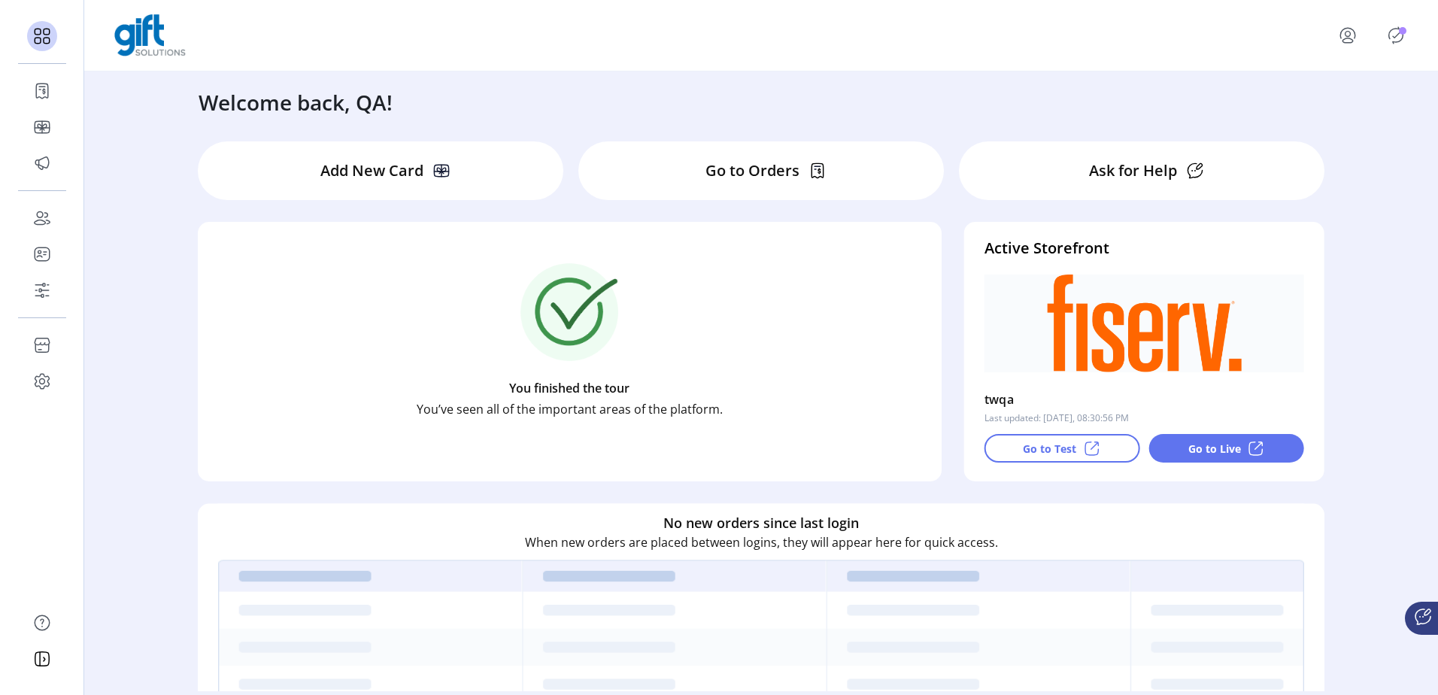
click at [1381, 31] on button "menu" at bounding box center [1351, 35] width 66 height 36
click at [1396, 32] on icon "Publisher Panel" at bounding box center [1396, 35] width 24 height 24
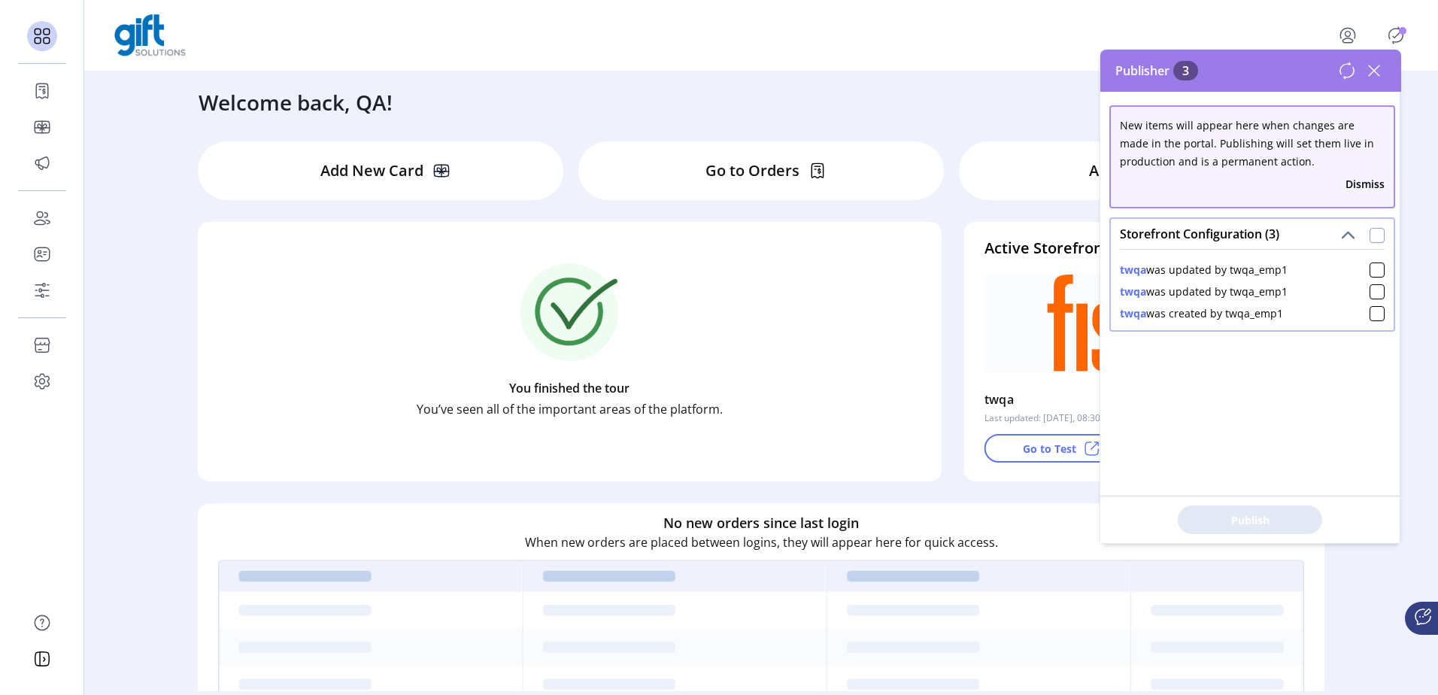
click at [1370, 239] on div at bounding box center [1377, 235] width 15 height 15
click at [1281, 518] on span "Publish 3 Items" at bounding box center [1250, 520] width 105 height 16
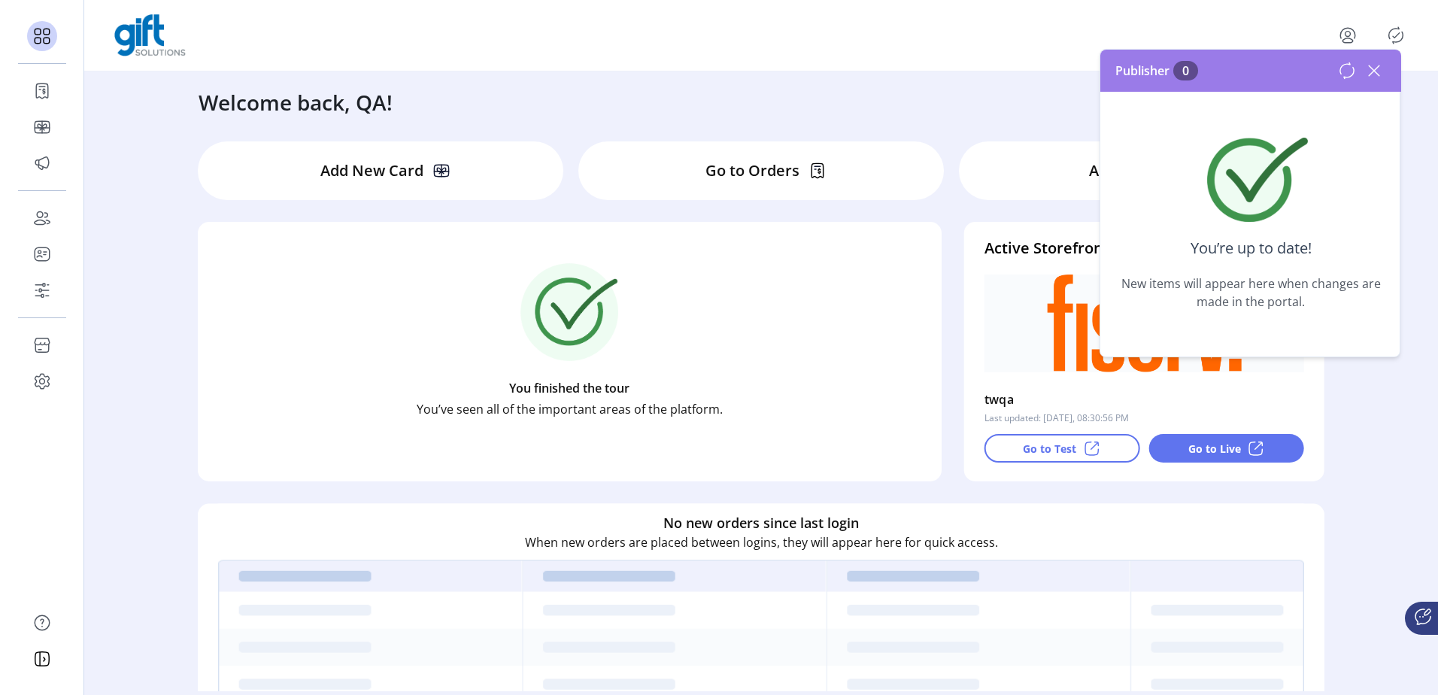
click at [1378, 72] on icon at bounding box center [1374, 71] width 24 height 24
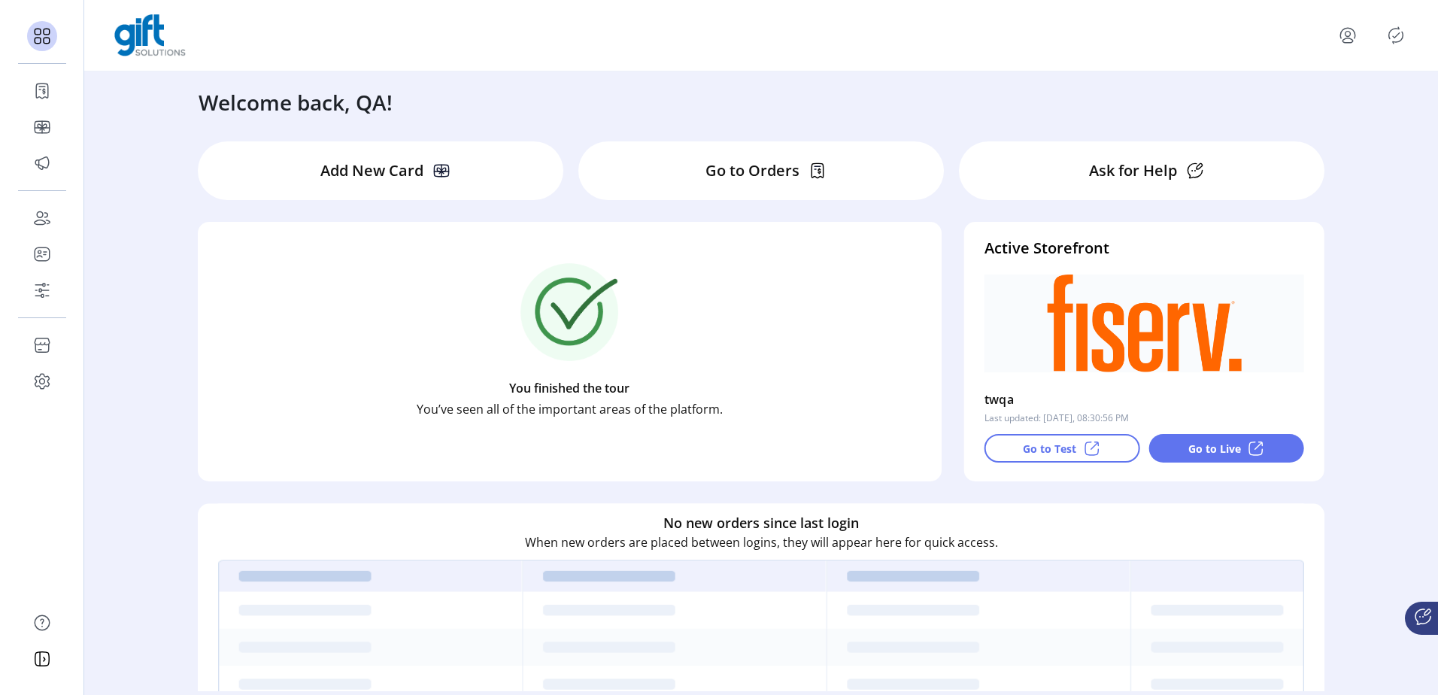
click at [1413, 33] on div at bounding box center [761, 35] width 1354 height 71
click at [1404, 33] on icon "Publisher Panel" at bounding box center [1396, 35] width 24 height 24
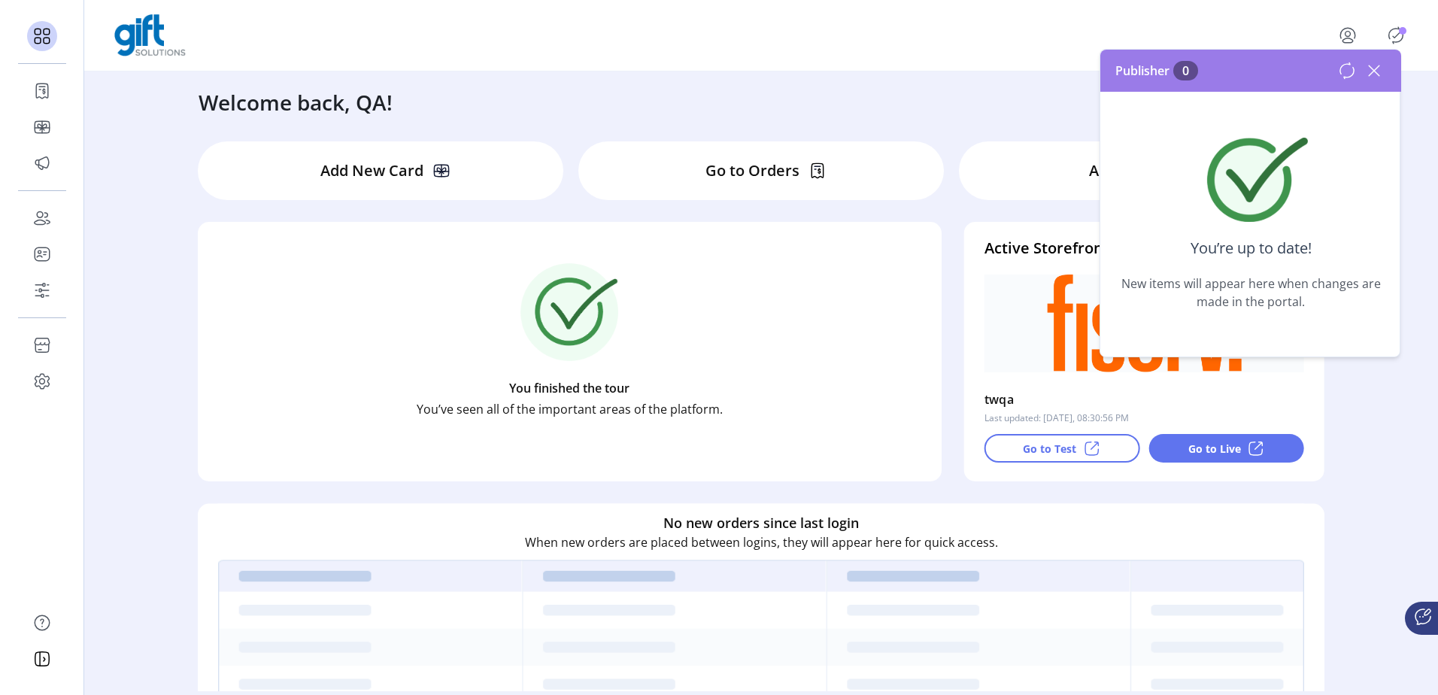
click at [1380, 65] on icon at bounding box center [1374, 71] width 24 height 24
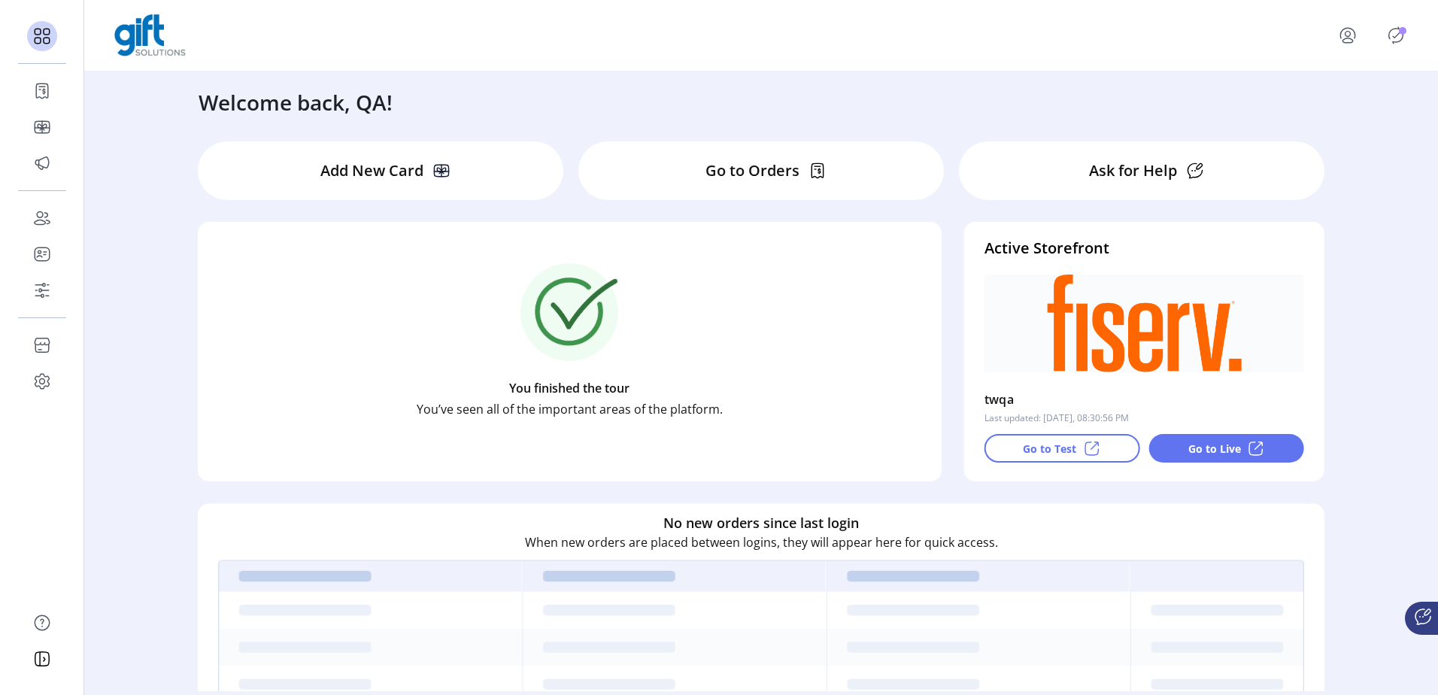
click at [1404, 27] on p-badge "Publisher Panel" at bounding box center [1403, 31] width 8 height 8
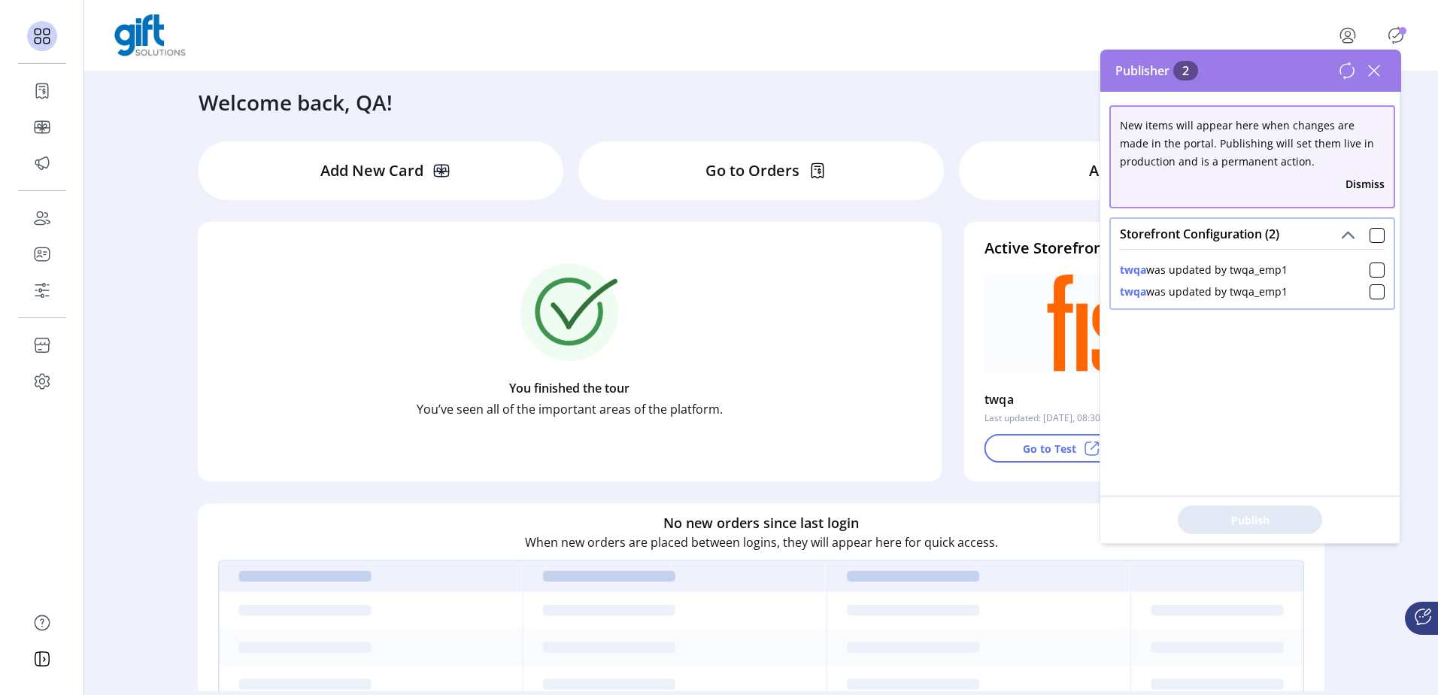
click at [1371, 244] on div "Storefront Configuration (2)" at bounding box center [1252, 234] width 283 height 30
click at [1372, 240] on div at bounding box center [1377, 235] width 15 height 15
click at [1259, 513] on span "Publish 2 Items" at bounding box center [1250, 520] width 105 height 16
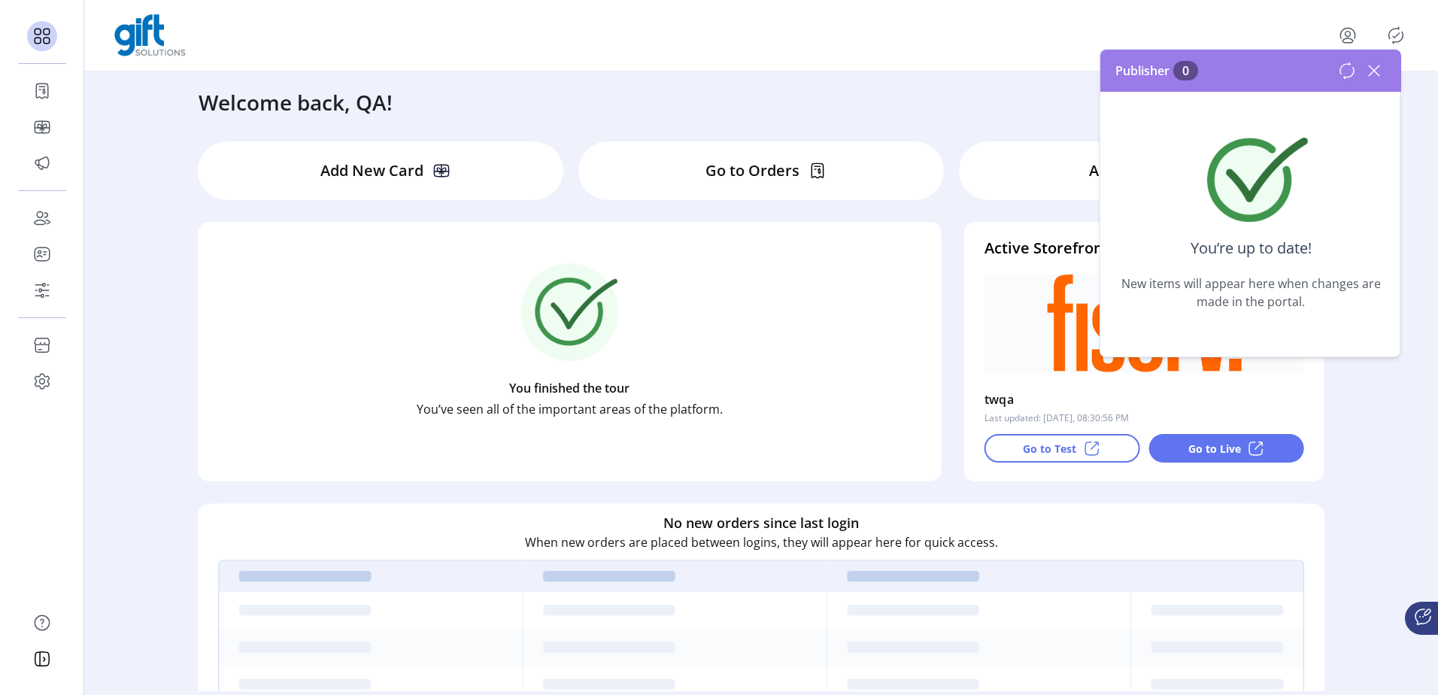
click at [1372, 59] on icon at bounding box center [1374, 71] width 24 height 24
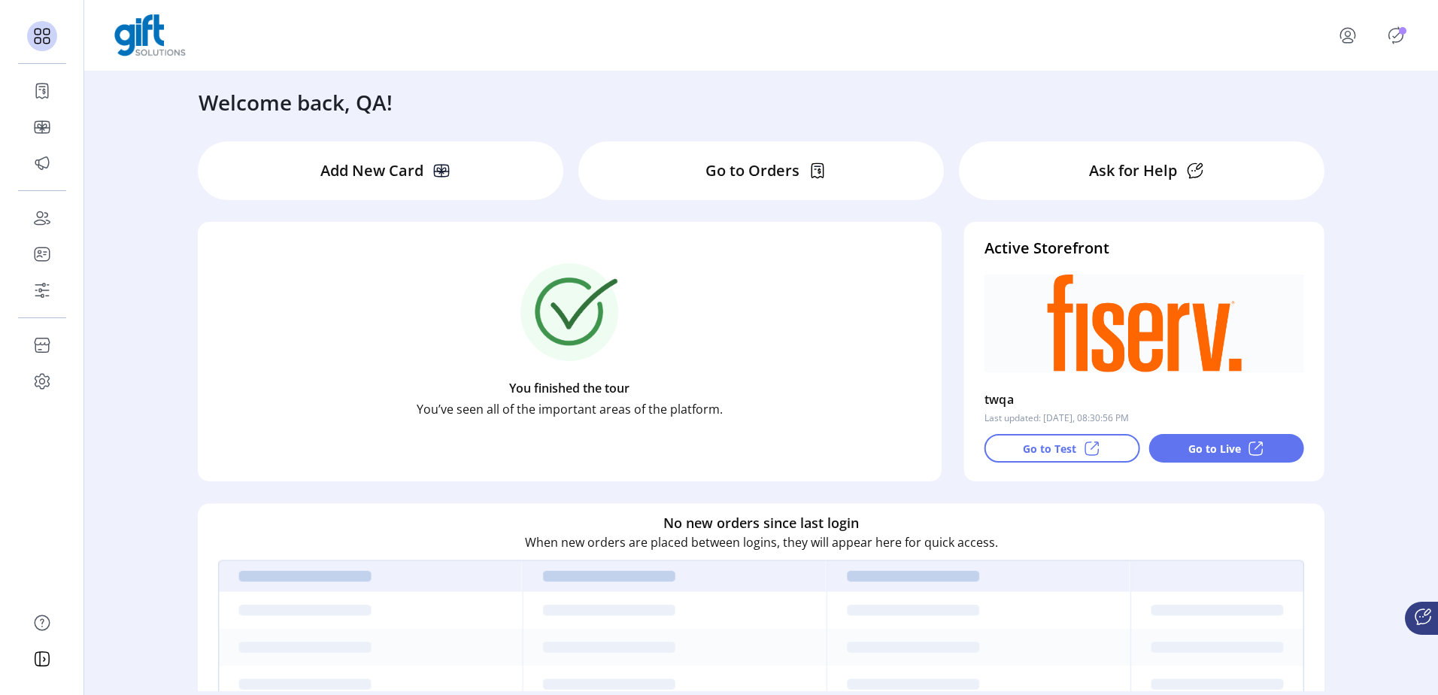
click at [1391, 37] on icon "Publisher Panel" at bounding box center [1396, 35] width 24 height 24
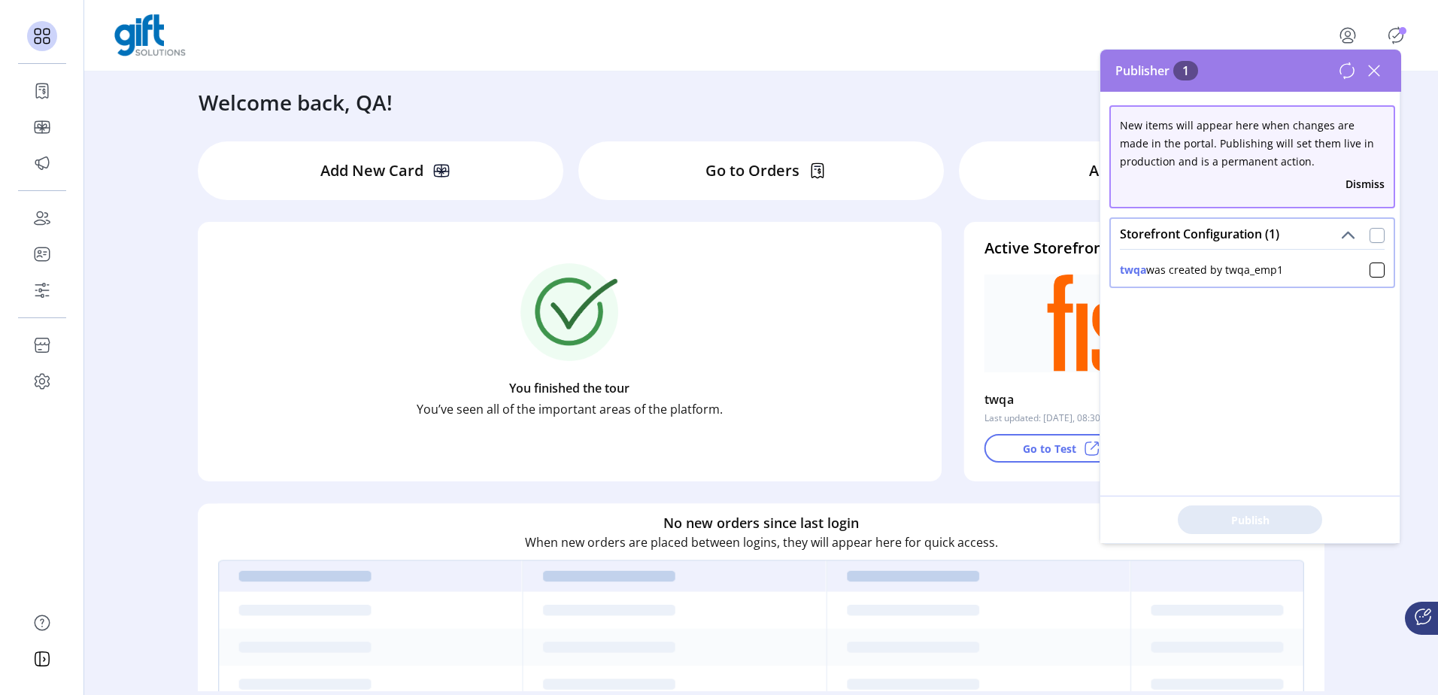
click at [1371, 229] on div at bounding box center [1377, 235] width 15 height 15
click at [1283, 523] on span "Publish 1 Items" at bounding box center [1250, 520] width 105 height 16
